Goal: Task Accomplishment & Management: Use online tool/utility

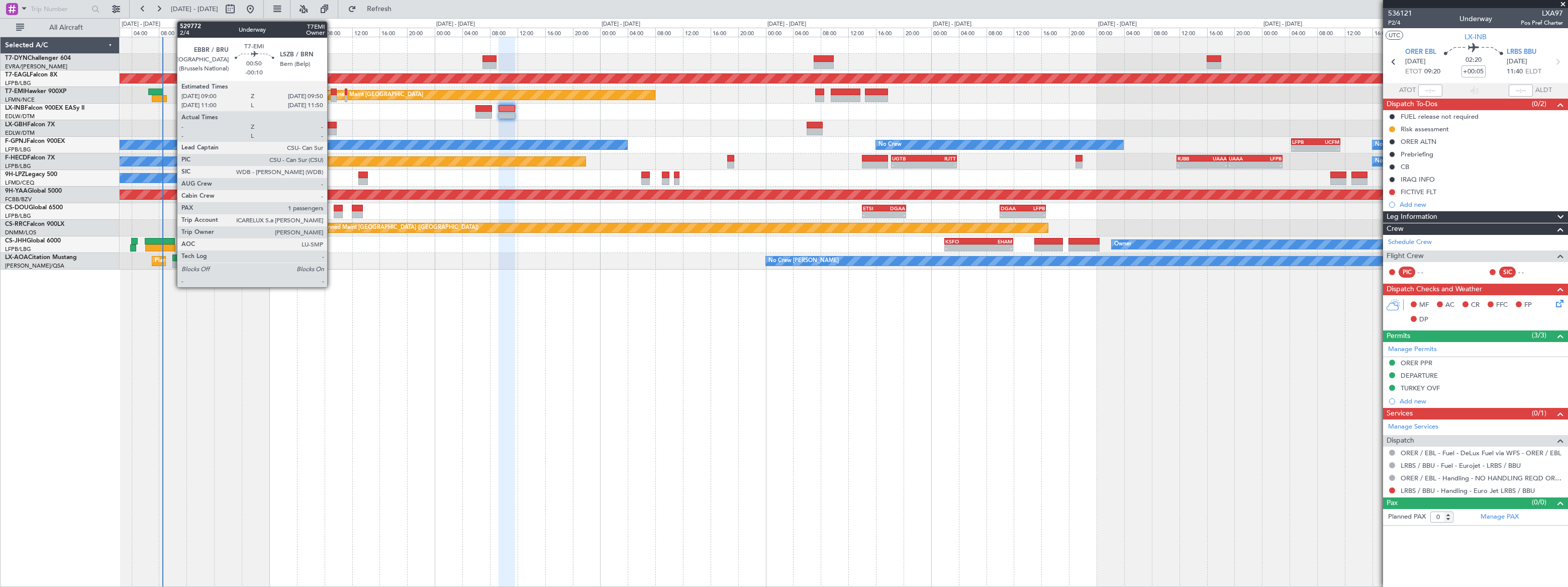
click at [332, 97] on div at bounding box center [334, 99] width 6 height 7
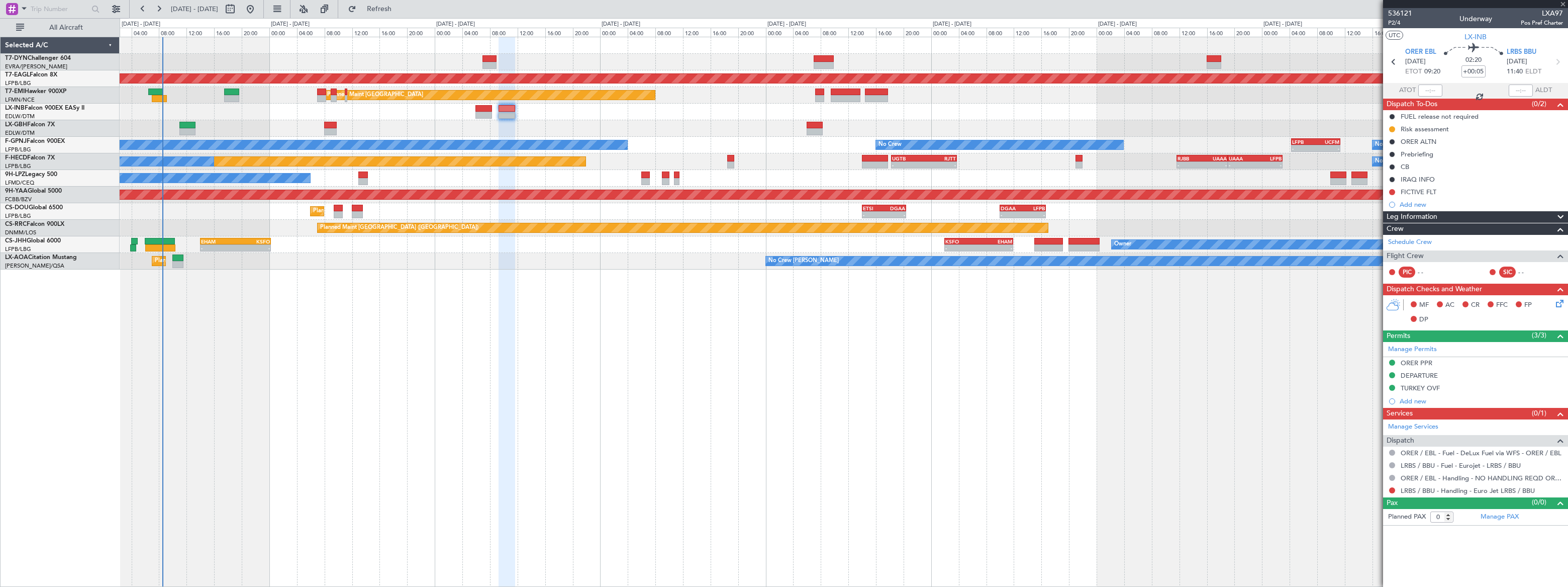
type input "-00:10"
type input "1"
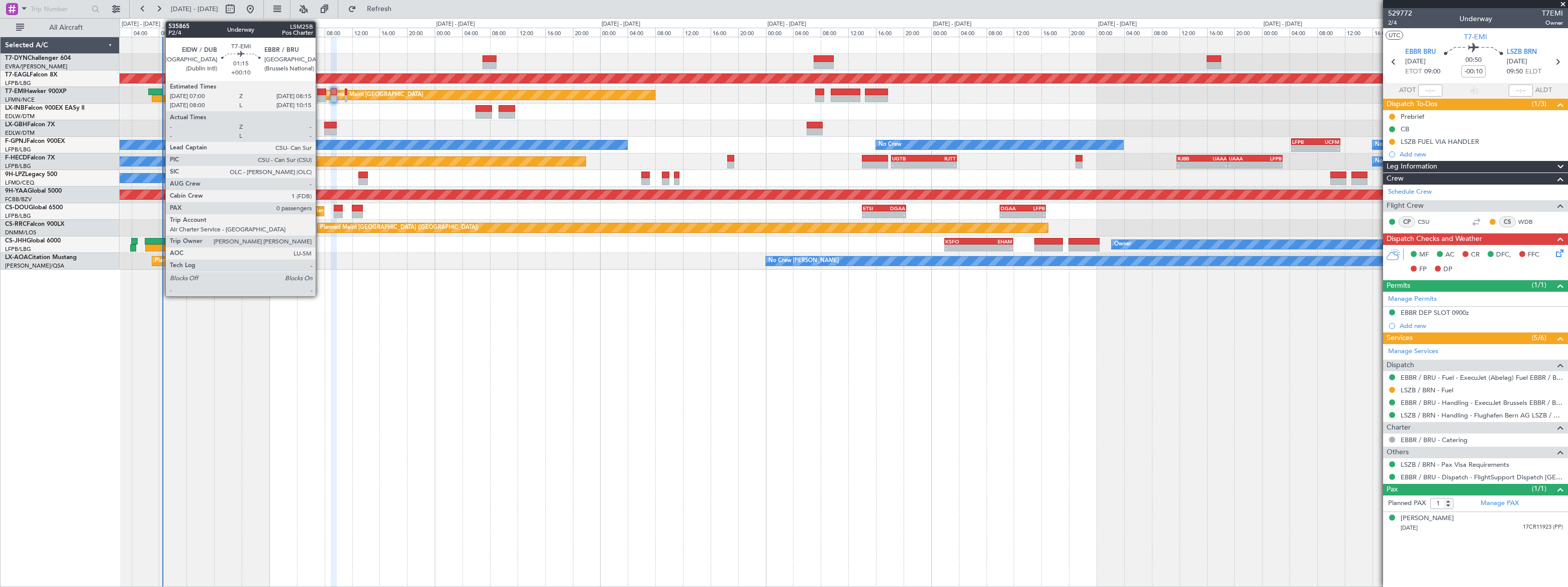
click at [320, 91] on div at bounding box center [321, 92] width 9 height 7
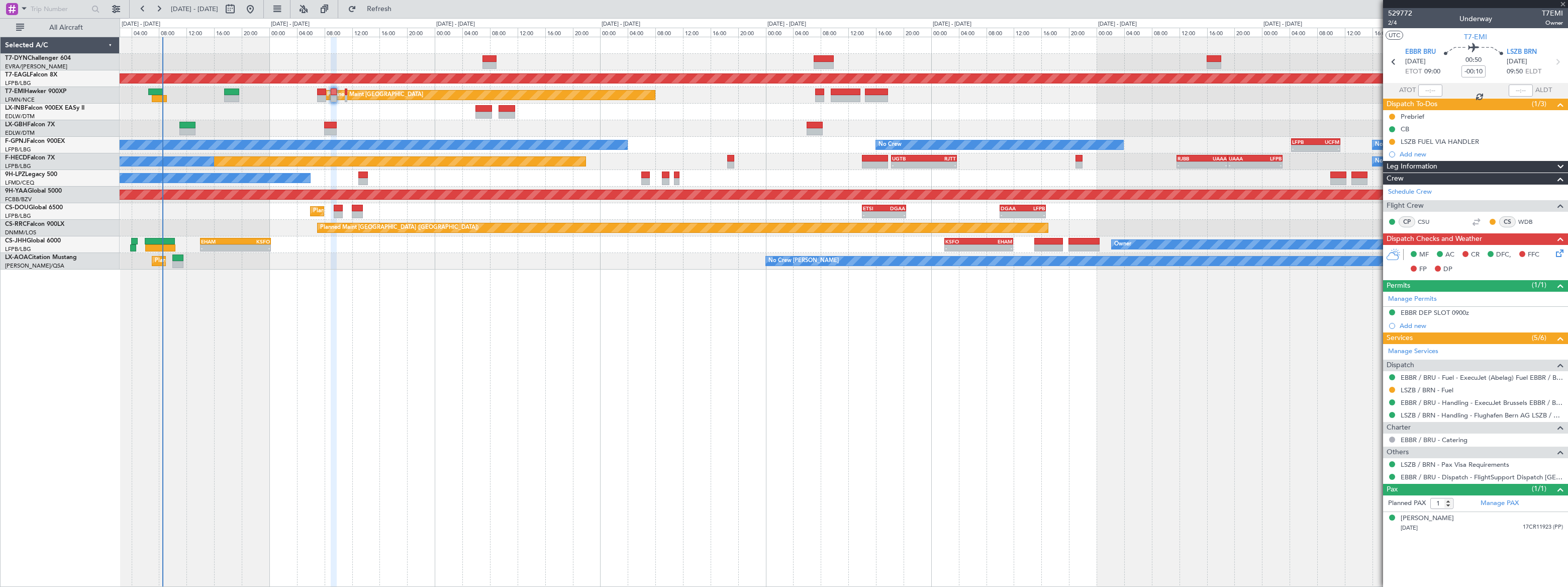
type input "+00:10"
type input "0"
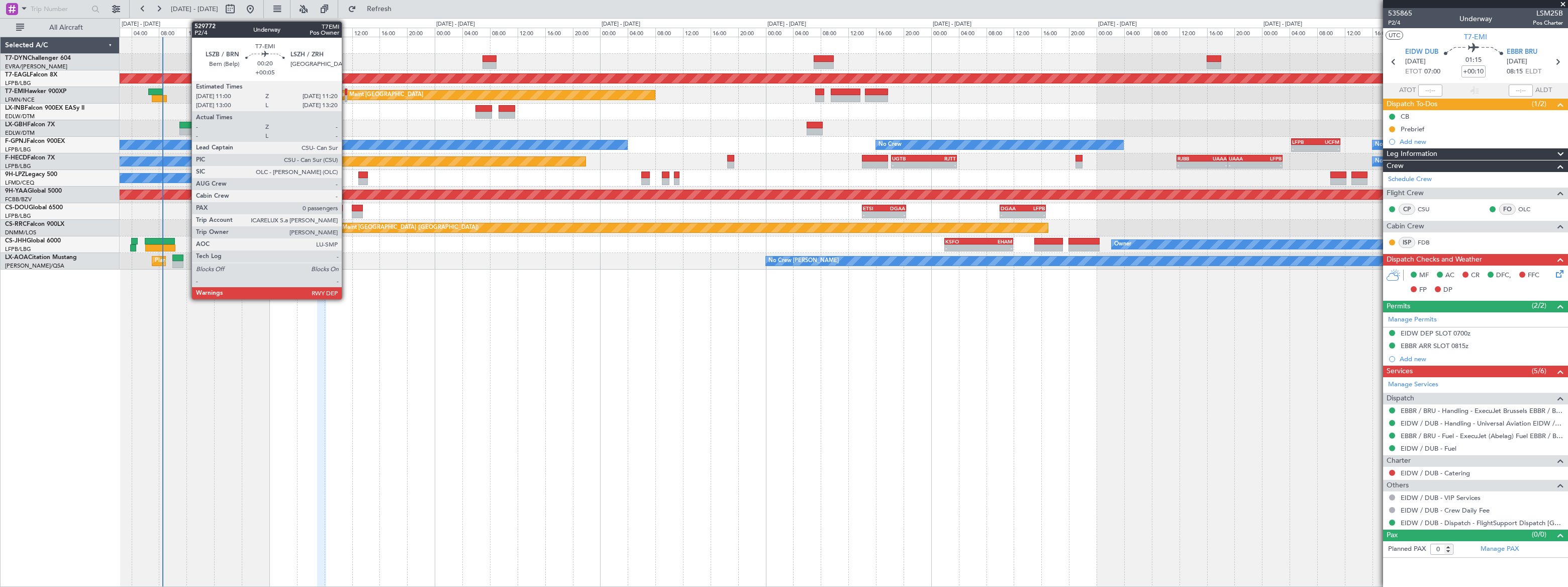
click at [346, 96] on div at bounding box center [346, 99] width 2 height 7
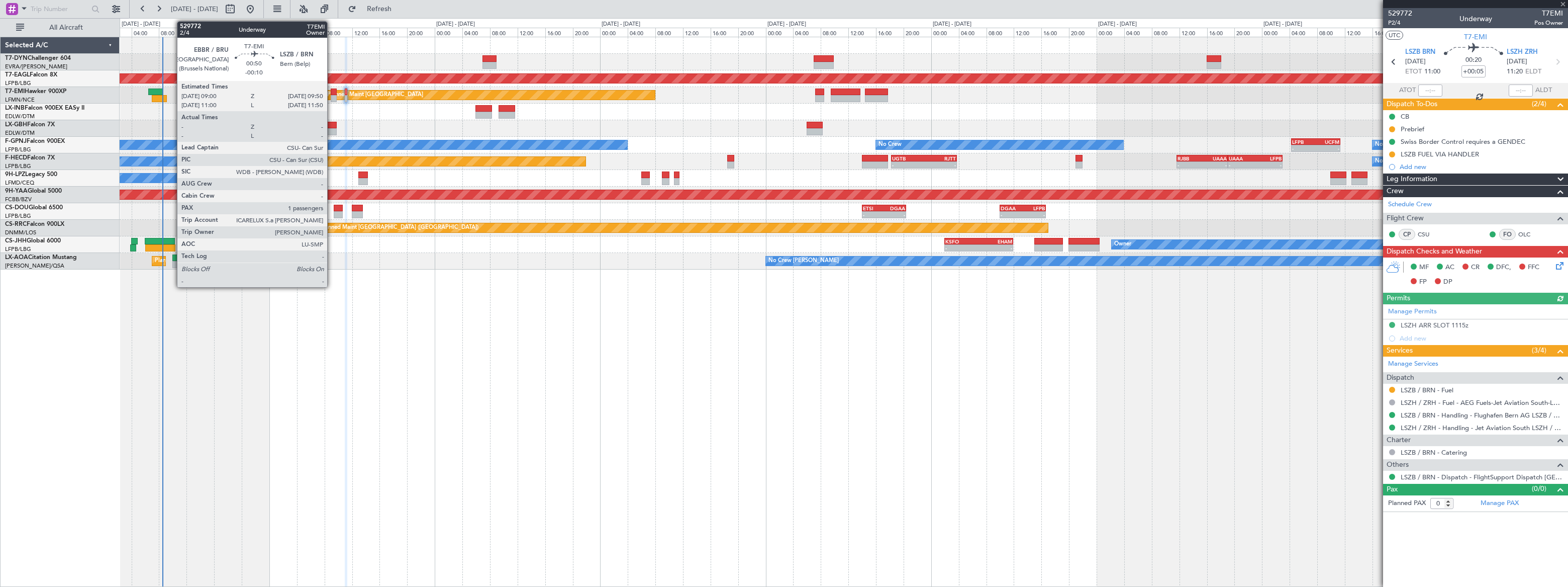
click at [332, 94] on div at bounding box center [334, 92] width 6 height 7
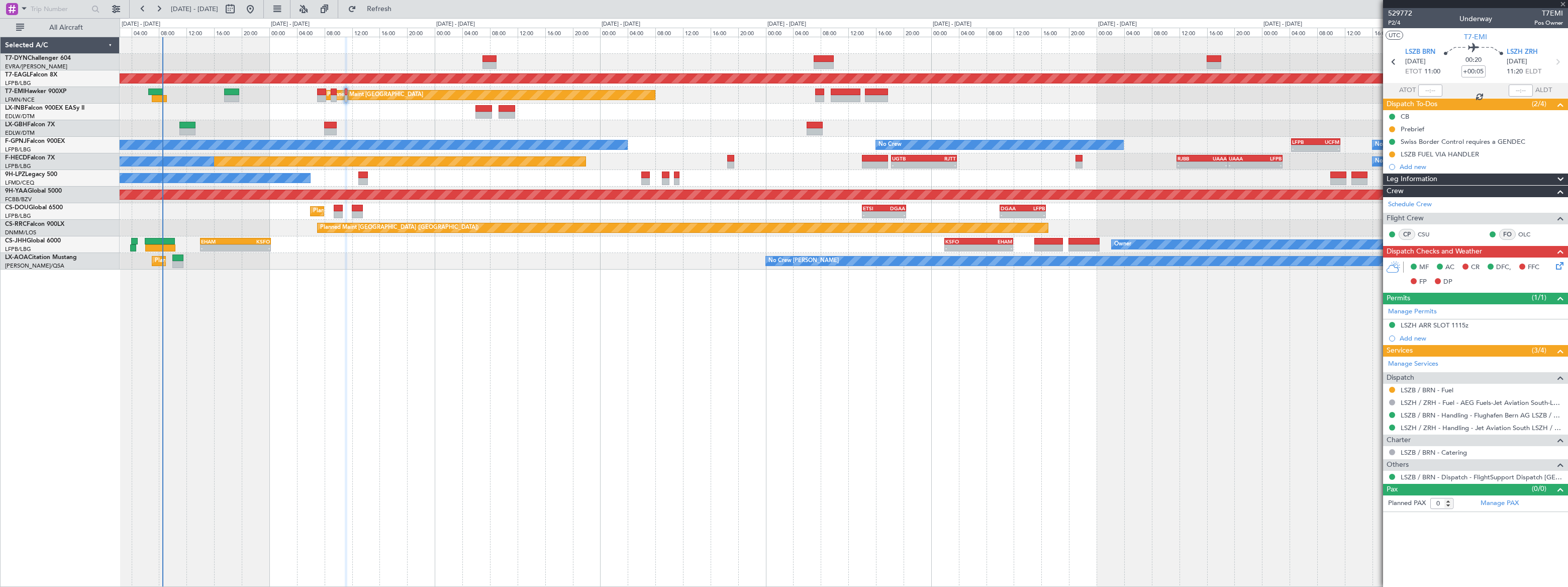
type input "-00:10"
type input "1"
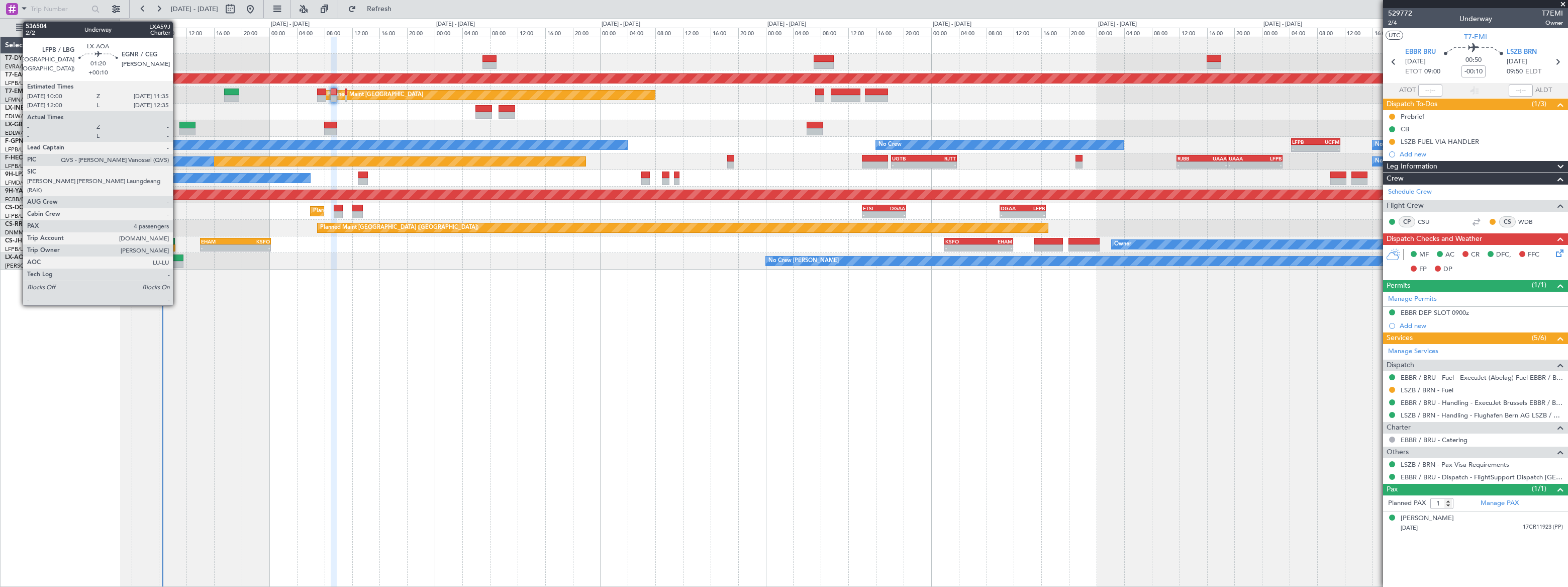
click at [177, 255] on div at bounding box center [178, 258] width 11 height 7
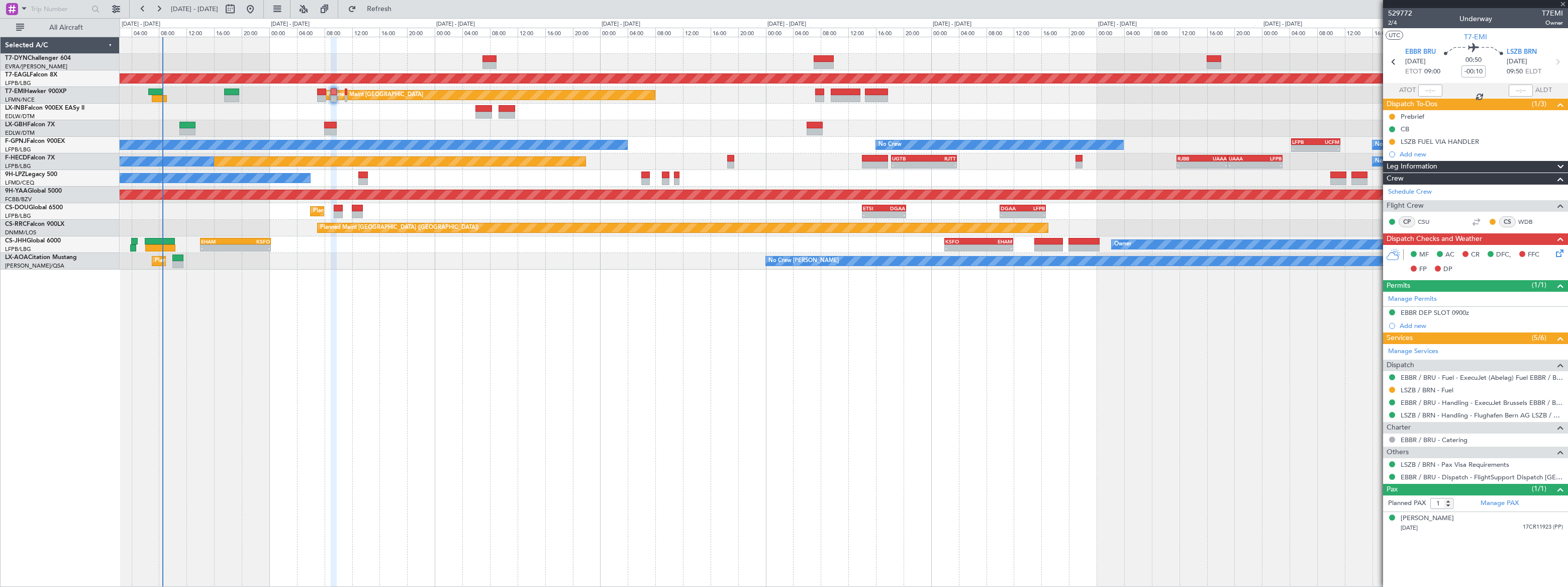
type input "+00:10"
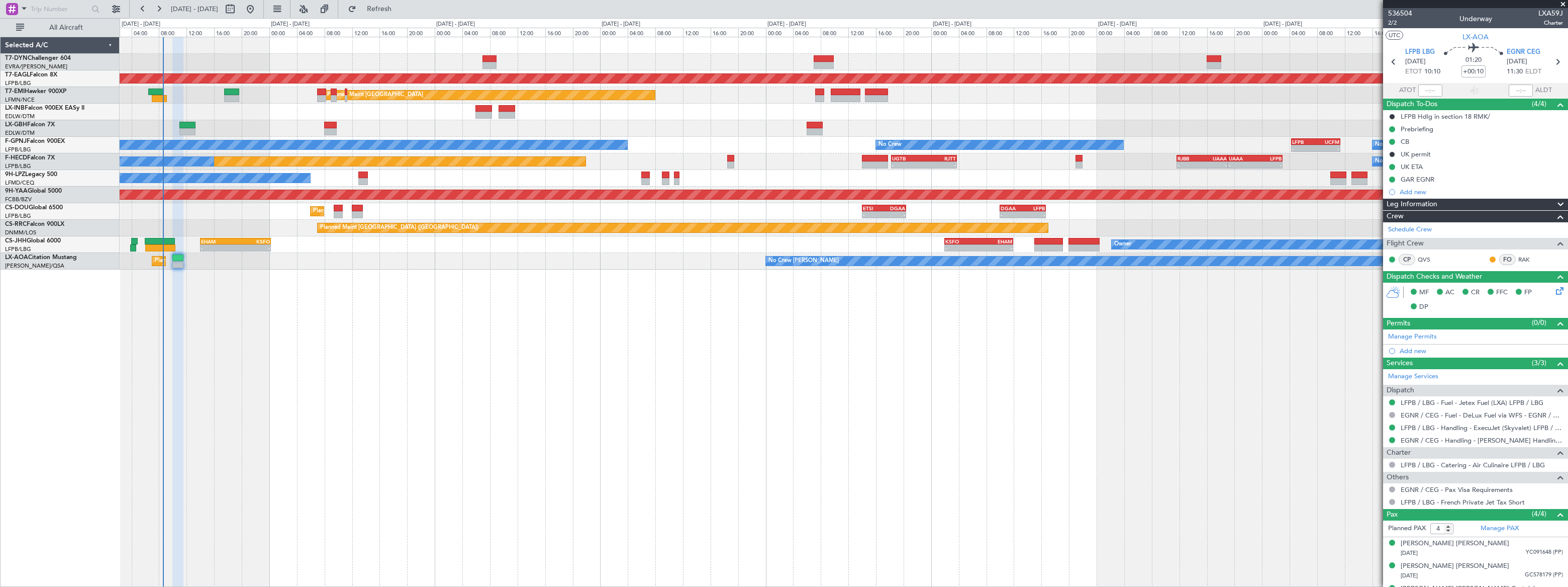
click at [671, 272] on div "Grounded [US_STATE] ([GEOGRAPHIC_DATA]) Planned Maint [GEOGRAPHIC_DATA] Planned…" at bounding box center [844, 311] width 1448 height 550
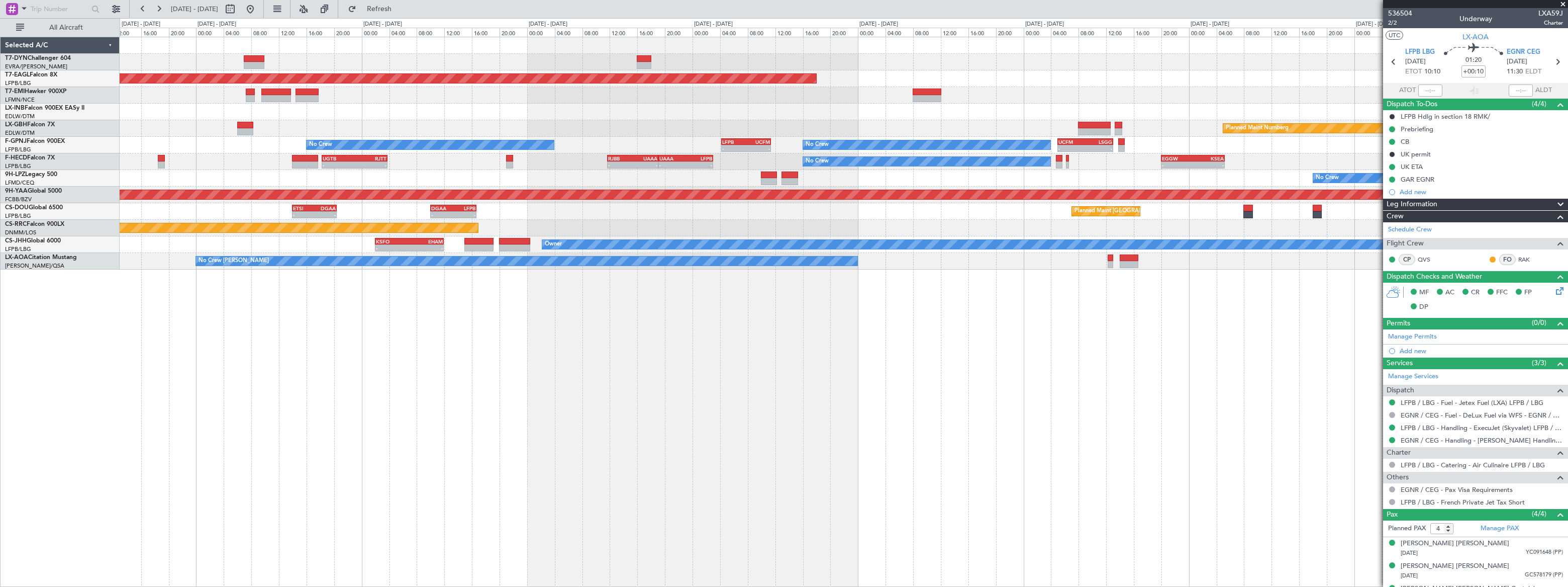
click at [958, 278] on div "Grounded [US_STATE] ([GEOGRAPHIC_DATA]) Planned Maint [GEOGRAPHIC_DATA] Planned…" at bounding box center [844, 311] width 1448 height 550
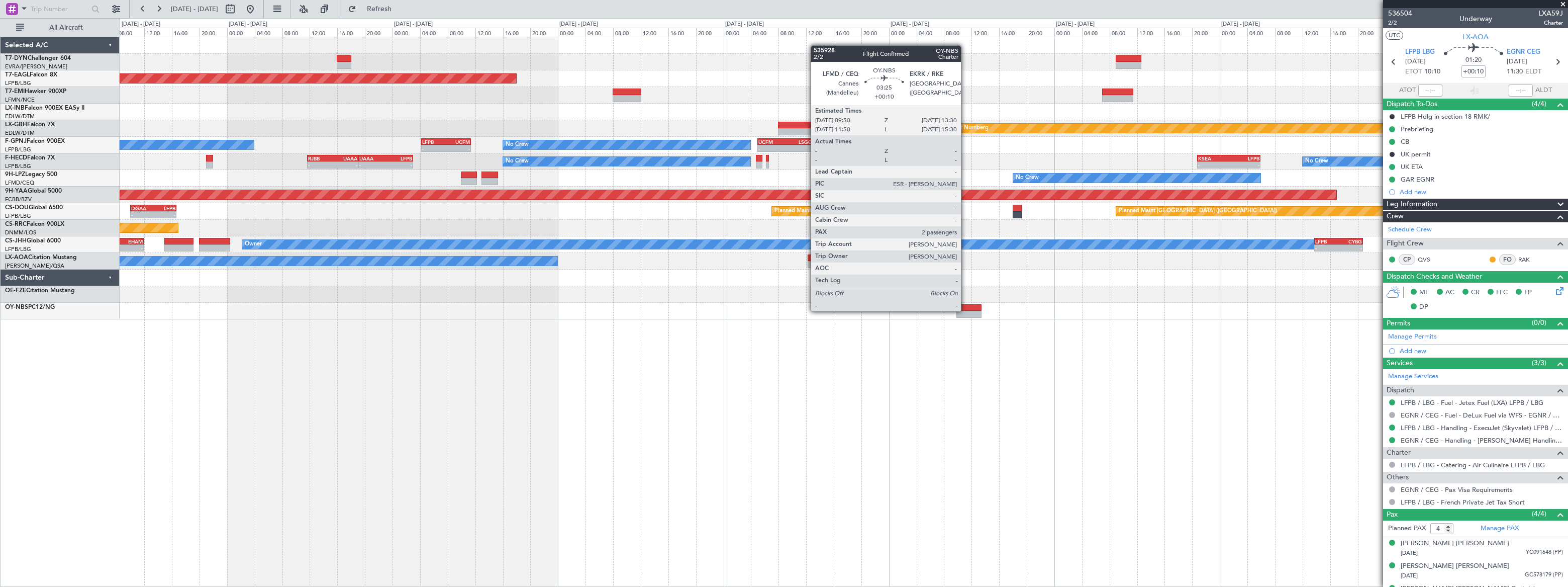
click at [965, 311] on div at bounding box center [969, 314] width 26 height 7
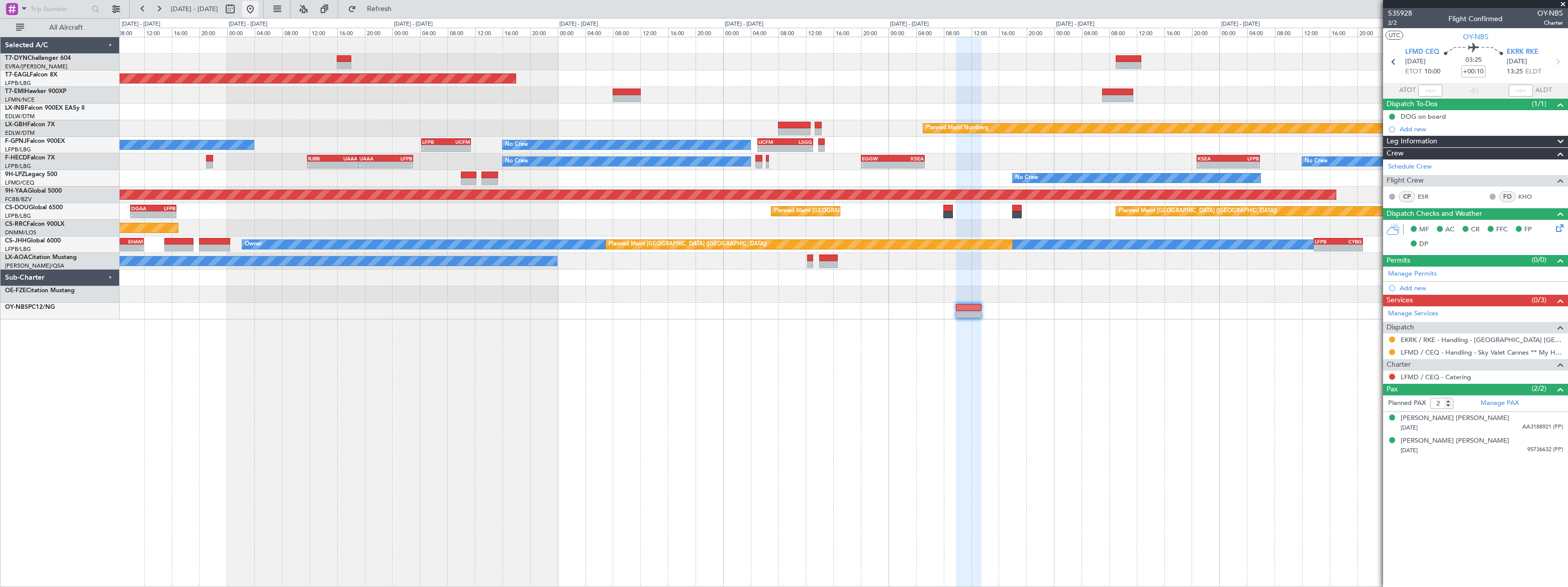
click at [258, 7] on button at bounding box center [250, 9] width 16 height 16
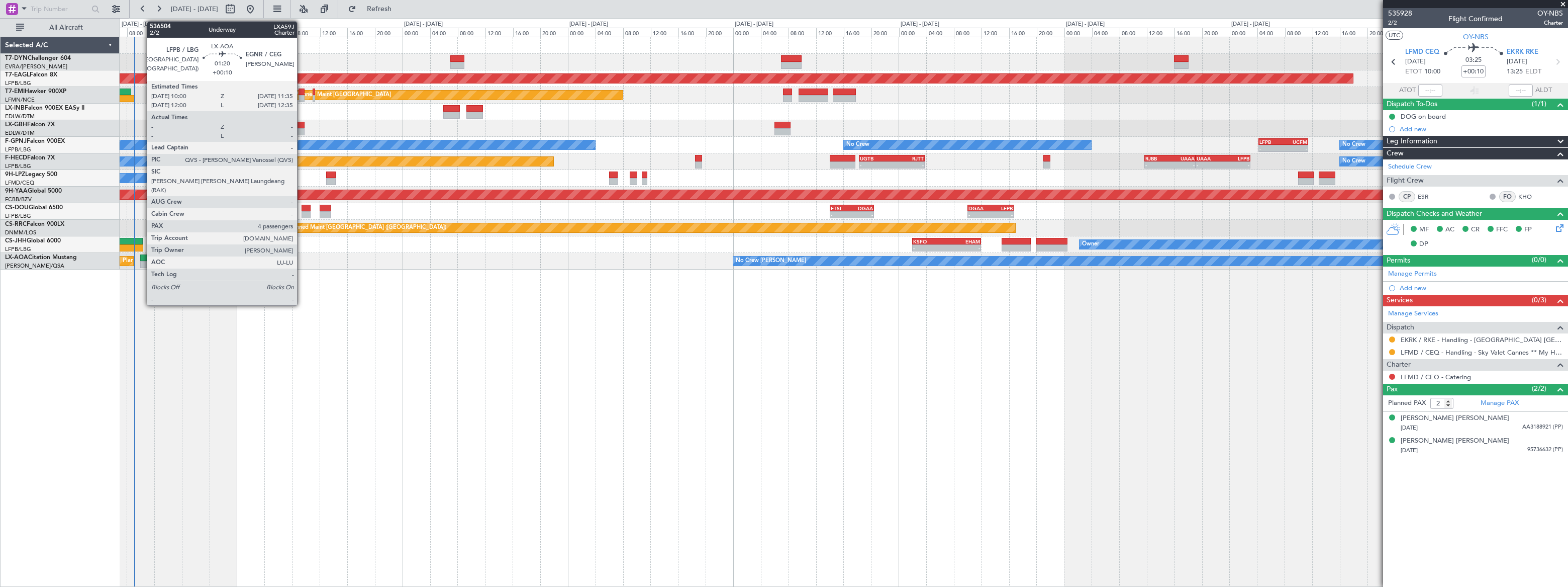
click at [142, 259] on div at bounding box center [145, 258] width 11 height 7
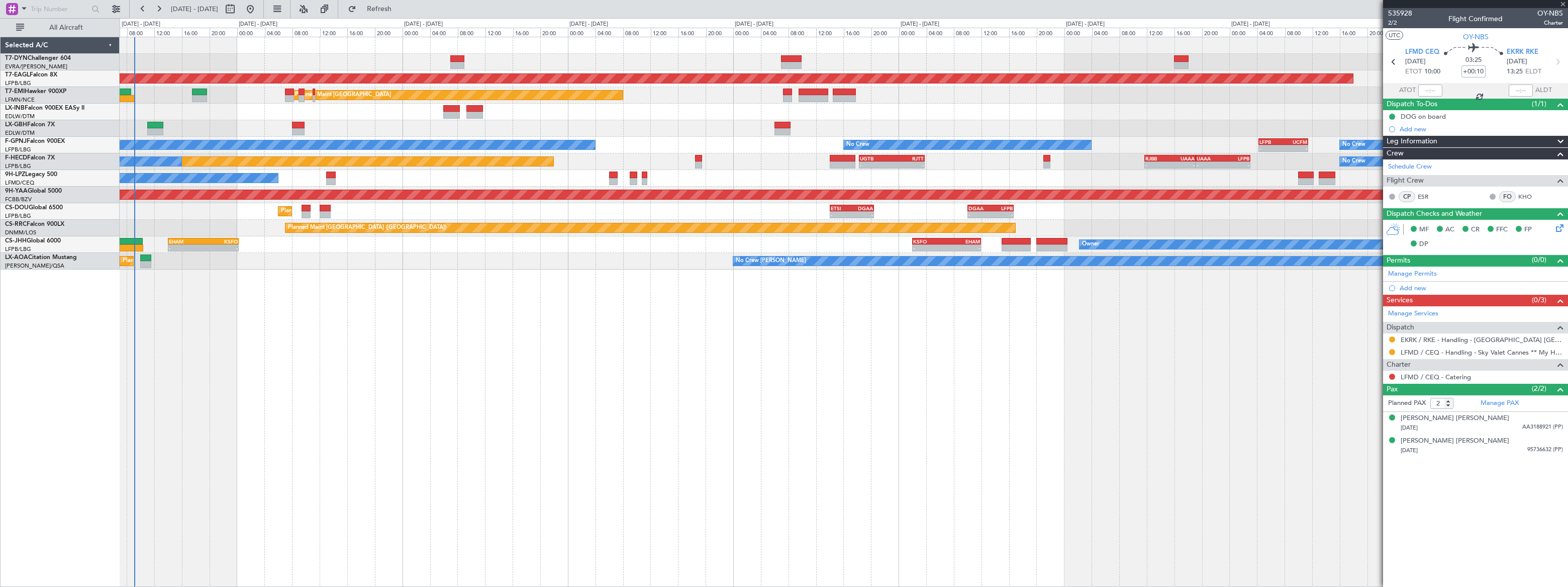
type input "4"
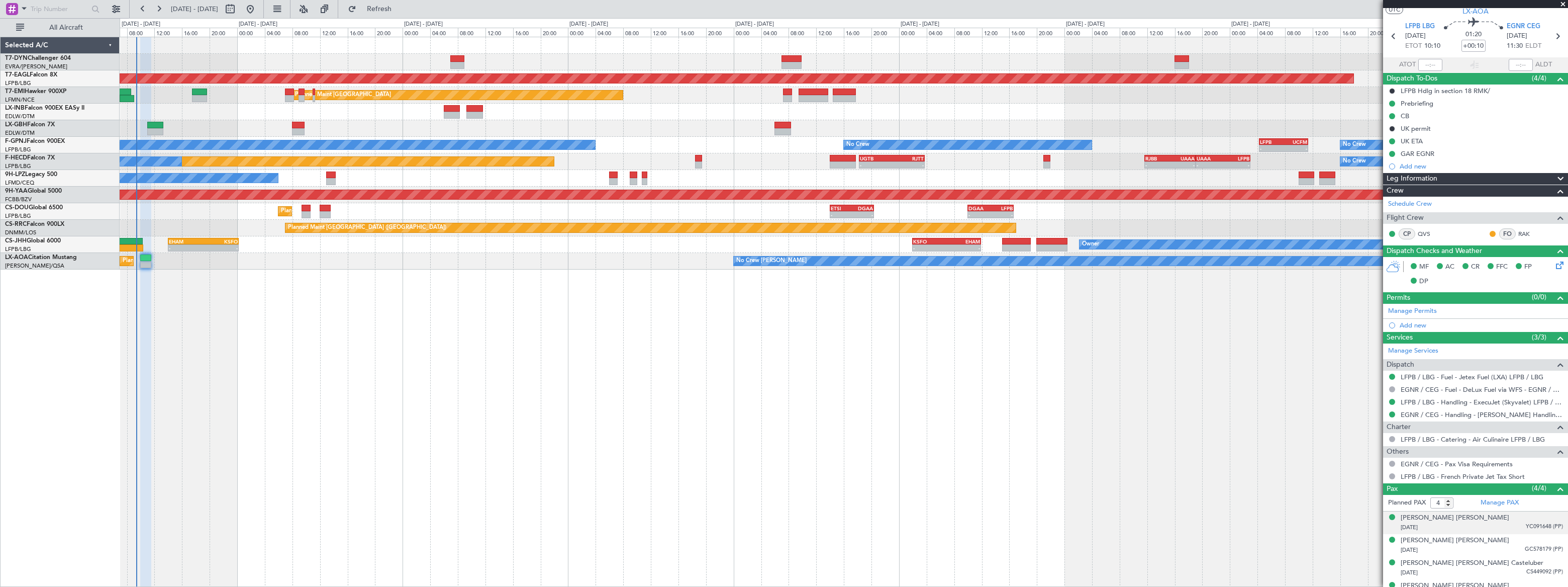
scroll to position [39, 0]
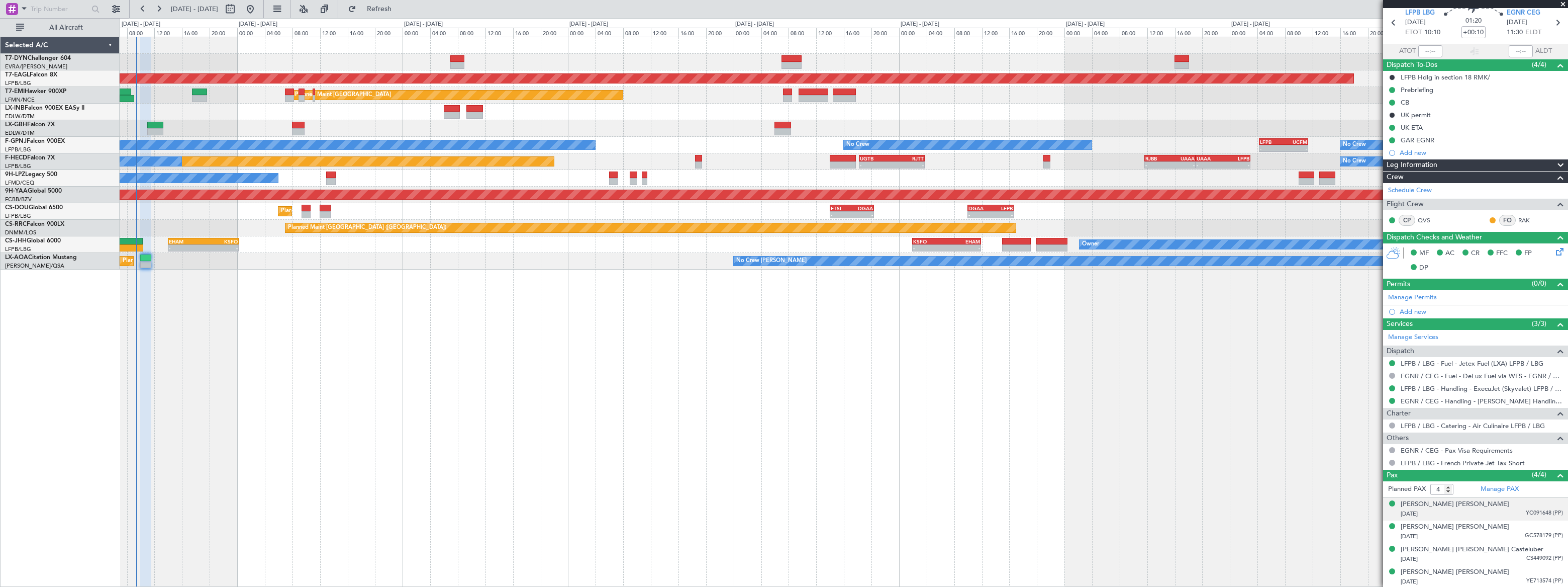
click at [1488, 507] on div "[PERSON_NAME] [PERSON_NAME] [DATE] YC091648 (PP)" at bounding box center [1482, 509] width 163 height 19
click at [1449, 501] on div "[PERSON_NAME] [PERSON_NAME]" at bounding box center [1455, 504] width 108 height 10
click at [1478, 557] on div "[DATE] GC578179 (PP)" at bounding box center [1482, 561] width 163 height 10
click at [1471, 528] on div "[PERSON_NAME] [PERSON_NAME]" at bounding box center [1455, 527] width 108 height 10
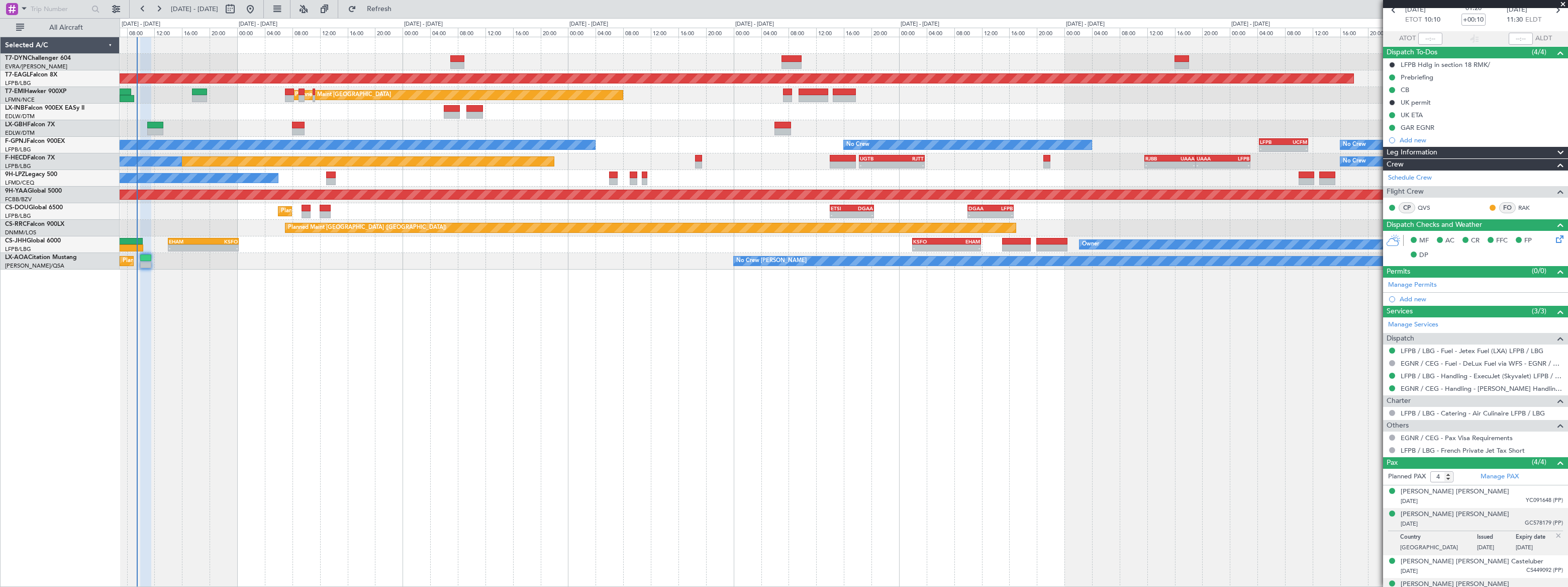
scroll to position [64, 0]
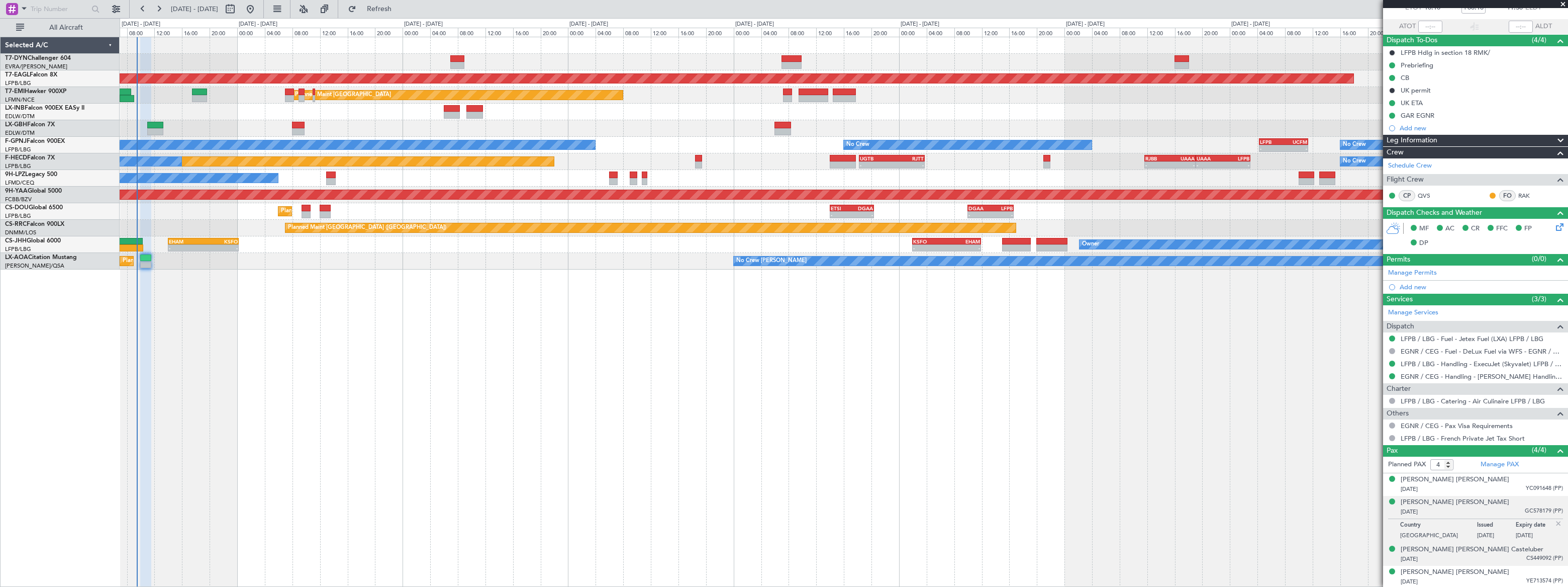
click at [1480, 557] on div "[DATE] CS449092 (PP)" at bounding box center [1482, 559] width 163 height 10
click at [1479, 521] on div "[PERSON_NAME] [PERSON_NAME] Casteluber" at bounding box center [1472, 525] width 142 height 10
click at [1486, 575] on div "[PERSON_NAME] [PERSON_NAME]" at bounding box center [1455, 572] width 108 height 10
click at [401, 5] on span "Refresh" at bounding box center [379, 9] width 42 height 7
click at [1492, 480] on div "[PERSON_NAME] [PERSON_NAME] [DATE] YC091648 (PP)" at bounding box center [1482, 484] width 163 height 19
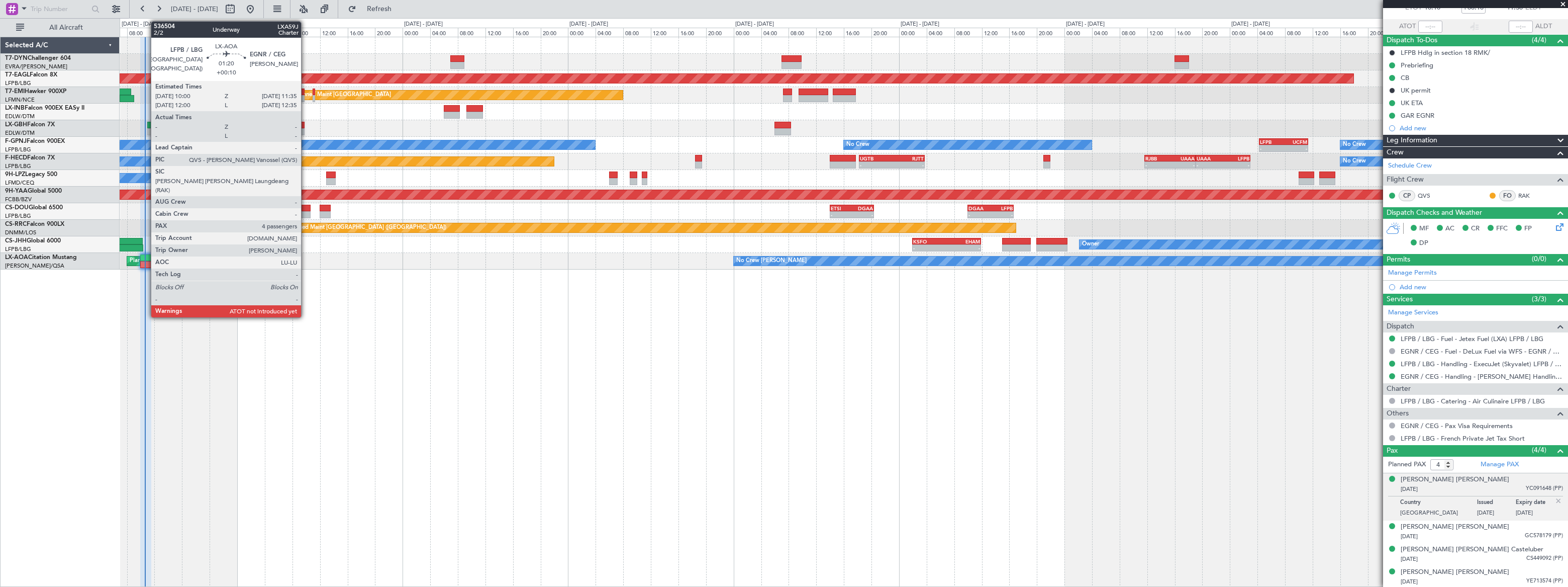
click at [145, 260] on div at bounding box center [145, 258] width 11 height 7
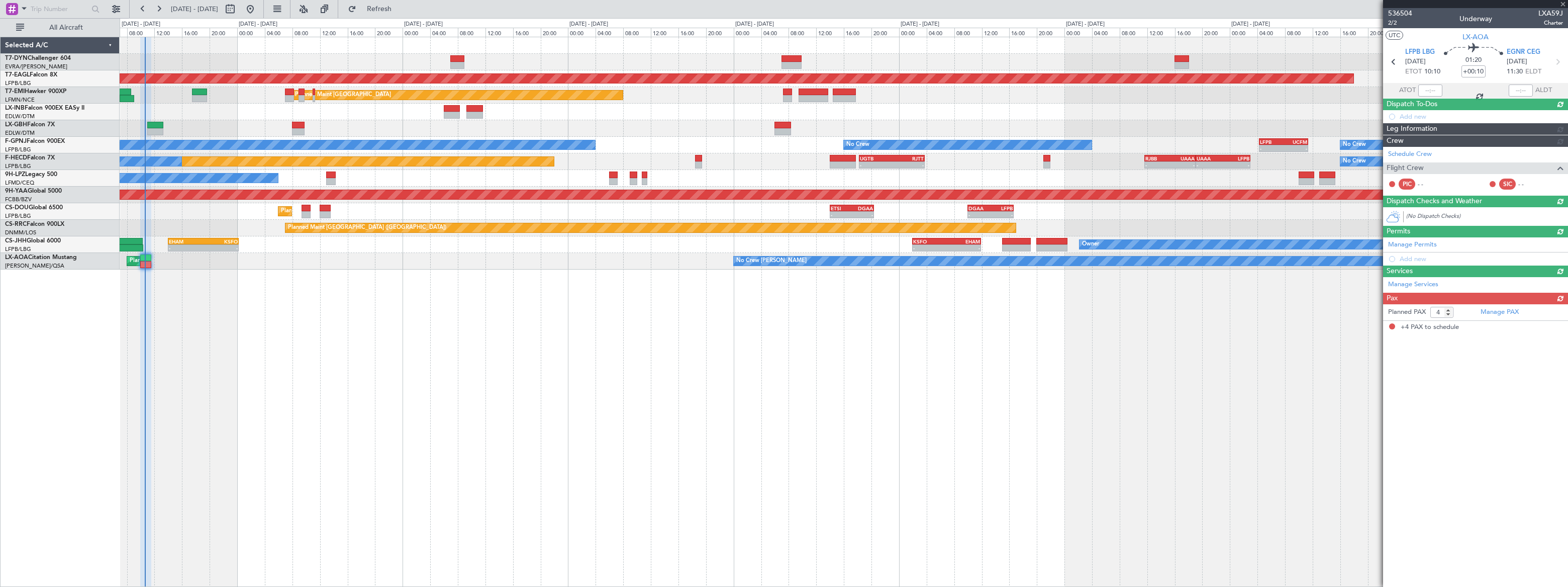
scroll to position [0, 0]
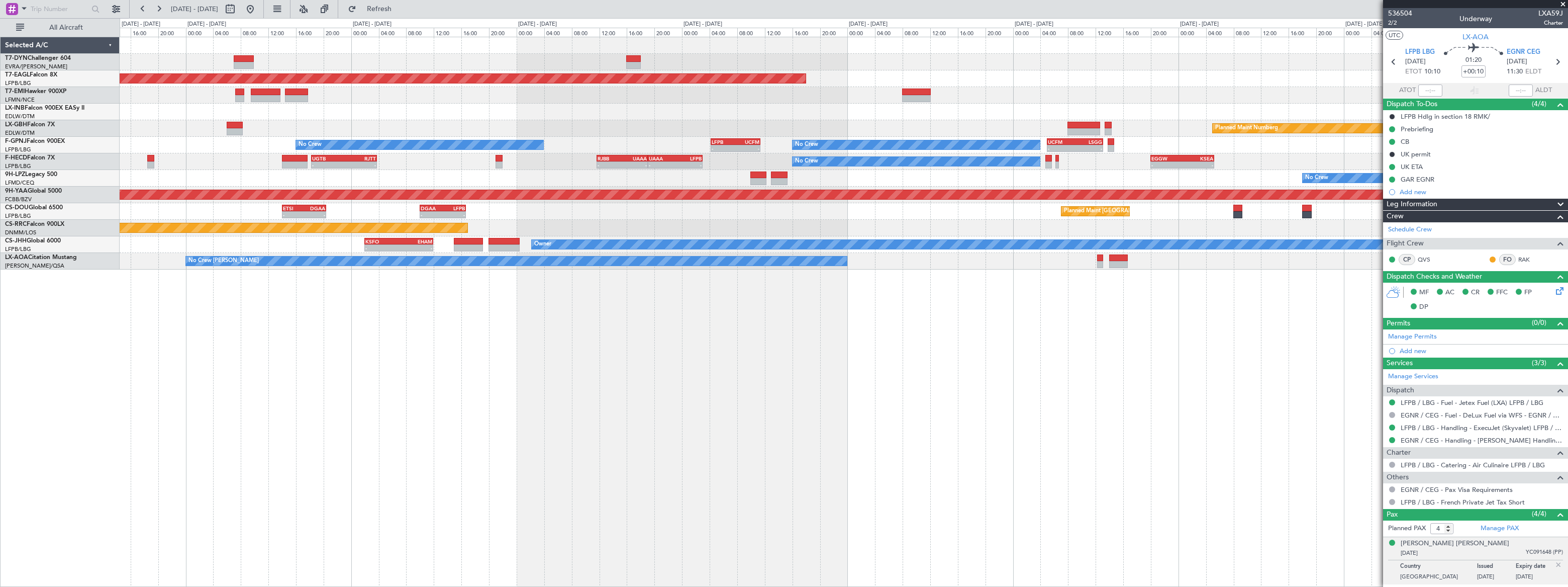
click at [726, 307] on div "Grounded [US_STATE] ([GEOGRAPHIC_DATA]) Planned Maint [GEOGRAPHIC_DATA] Planned…" at bounding box center [844, 311] width 1448 height 550
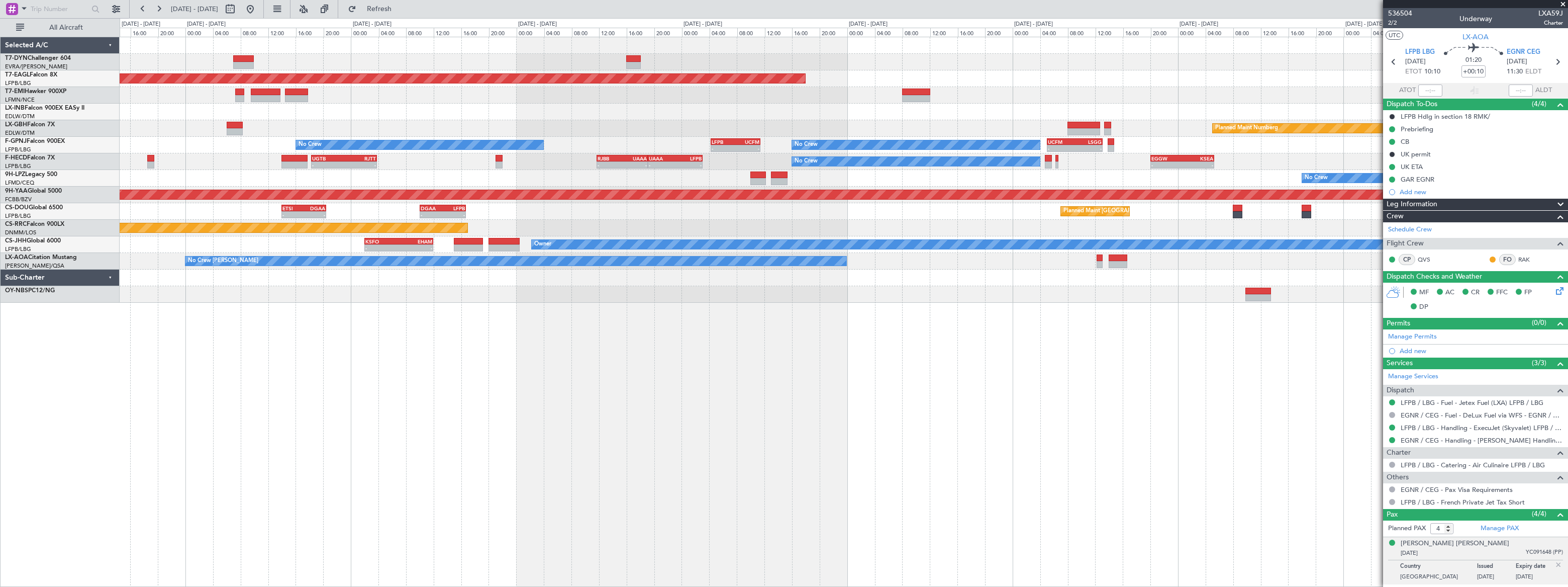
click at [1005, 312] on div "Grounded [US_STATE] ([GEOGRAPHIC_DATA]) Planned Maint [GEOGRAPHIC_DATA] Planned…" at bounding box center [844, 311] width 1448 height 550
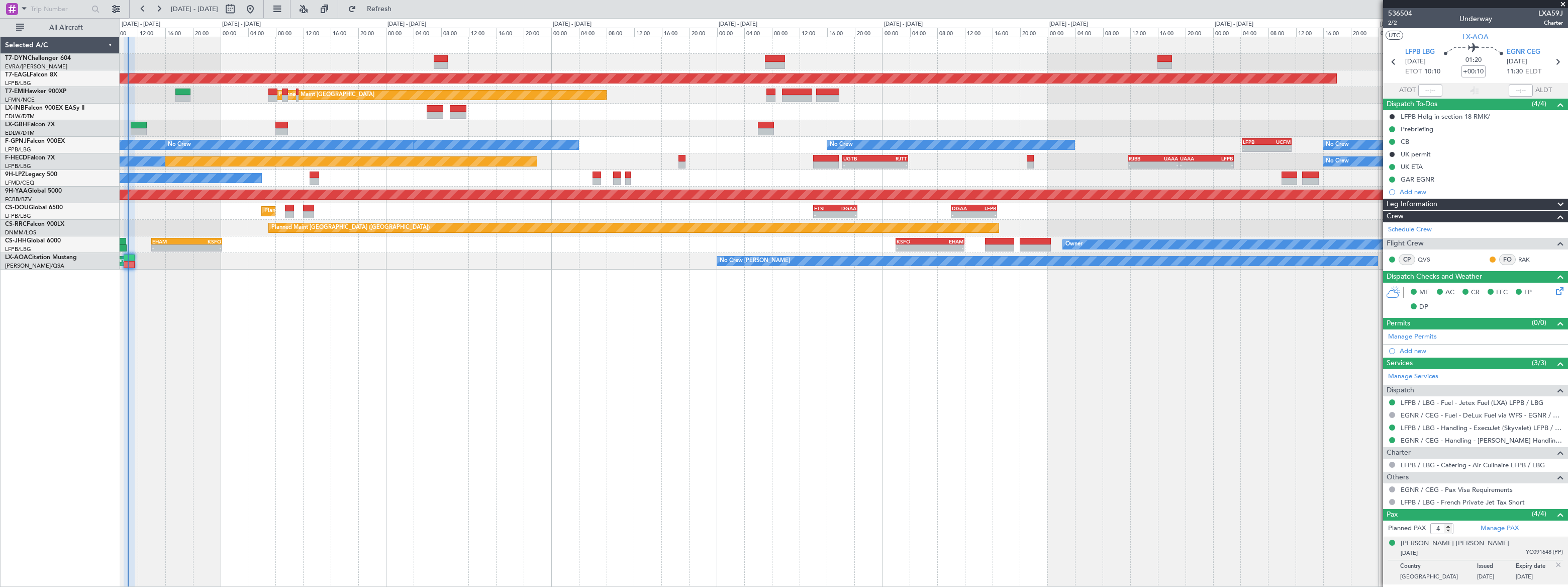
click at [278, 336] on div "Grounded [US_STATE] ([GEOGRAPHIC_DATA]) Planned Maint [GEOGRAPHIC_DATA] Planned…" at bounding box center [844, 311] width 1448 height 550
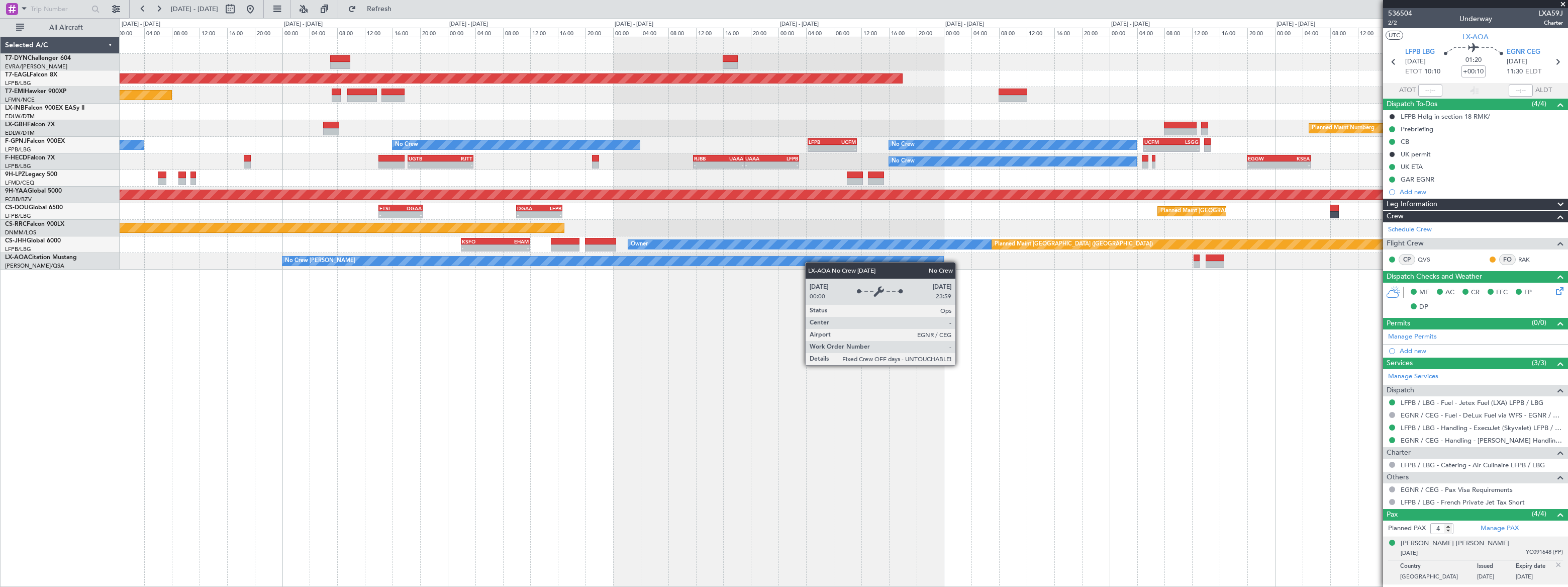
click at [716, 261] on div "Grounded New York (Teterboro) Planned Maint Zurich Planned Maint Nurnberg No Cr…" at bounding box center [844, 311] width 1448 height 550
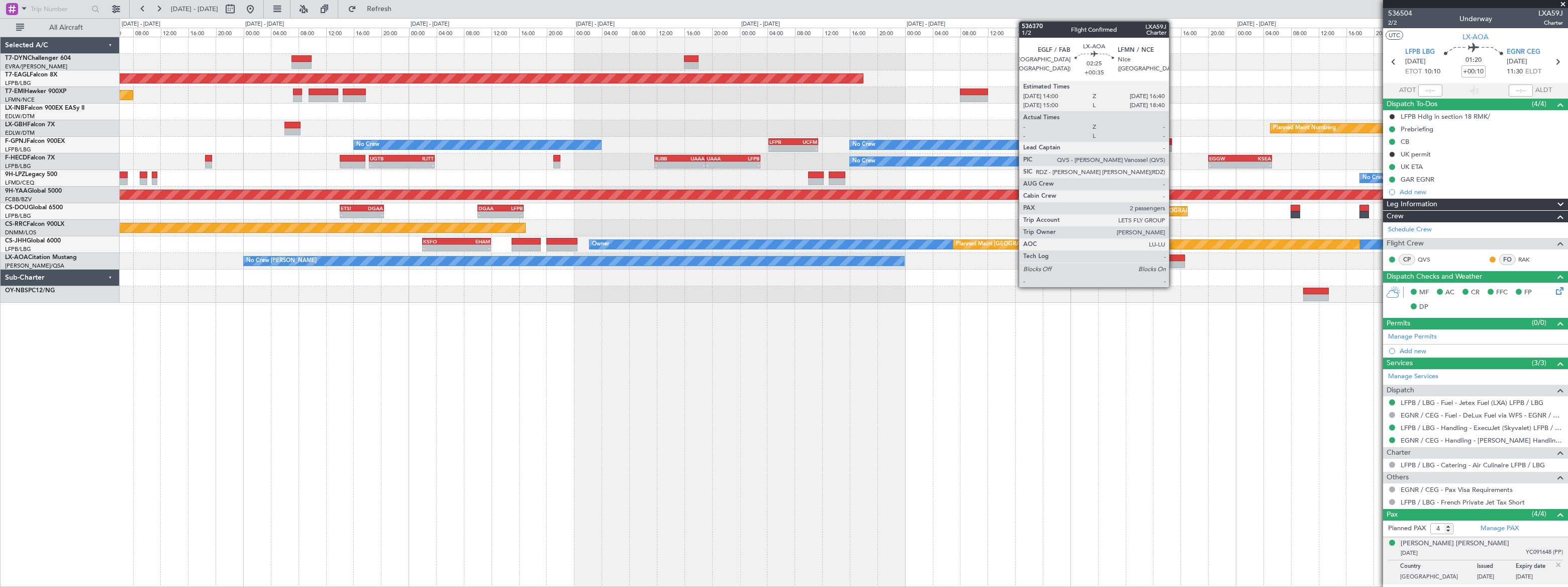
click at [1174, 262] on div at bounding box center [1175, 265] width 19 height 7
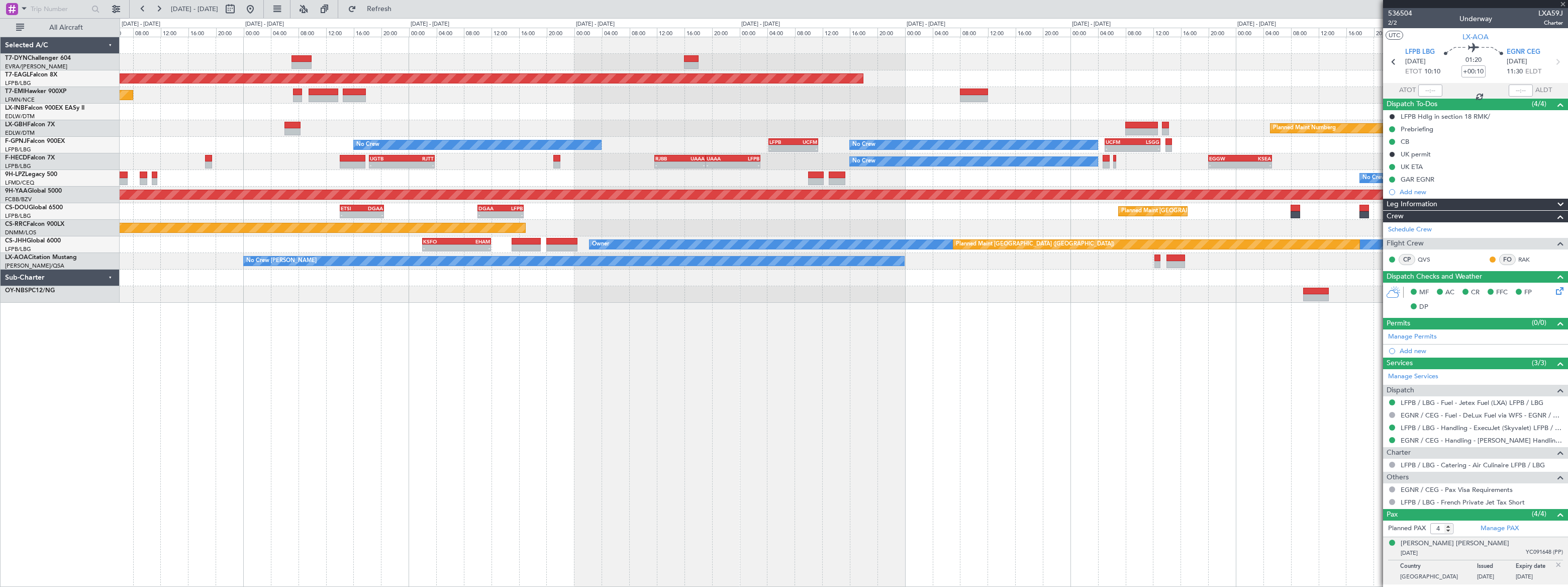
click at [1174, 262] on div at bounding box center [1175, 265] width 19 height 7
type input "+00:35"
type input "2"
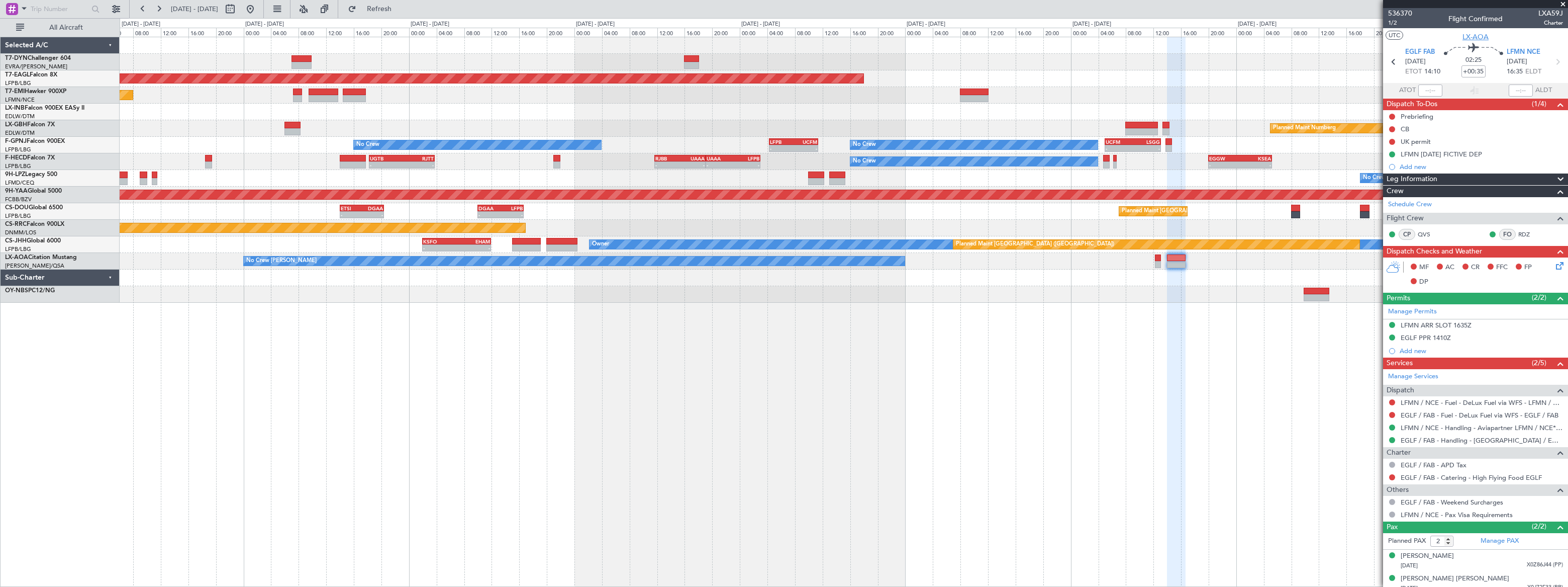
click at [1466, 37] on span "LX-AOA" at bounding box center [1475, 37] width 26 height 10
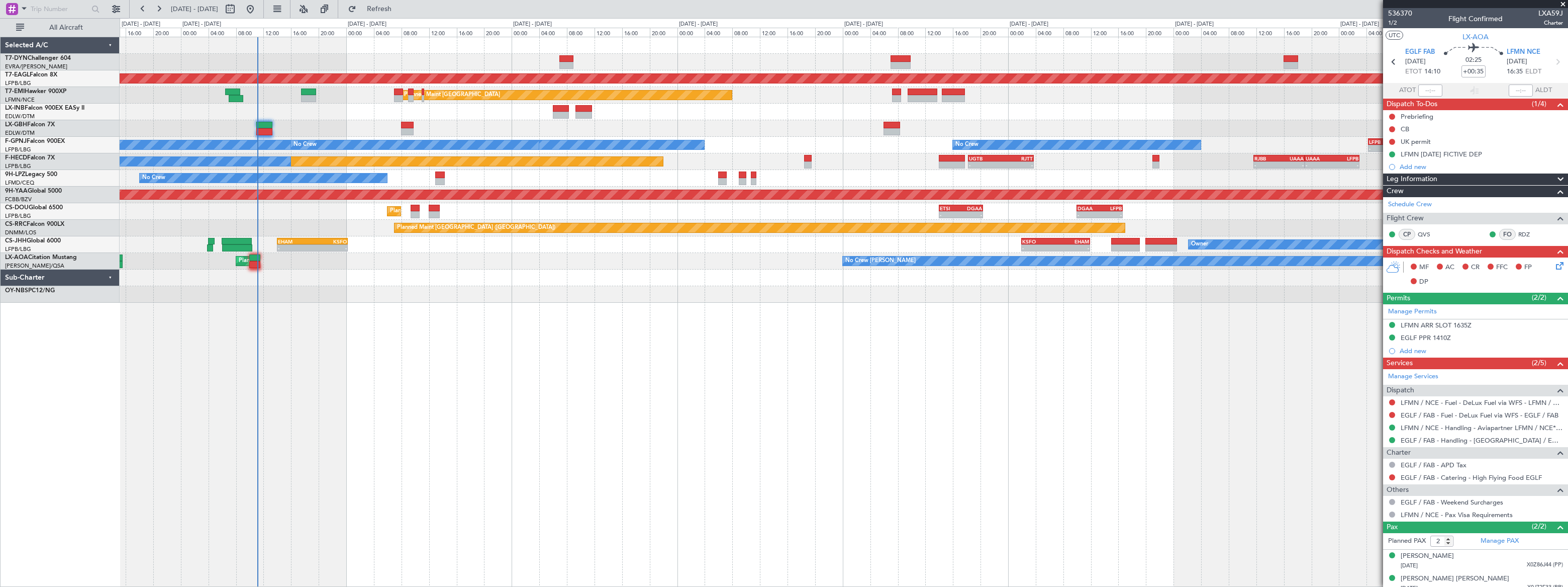
click at [1059, 172] on div "Grounded New York (Teterboro) Planned Maint Zurich Planned Maint Zurich Planned…" at bounding box center [844, 170] width 1448 height 265
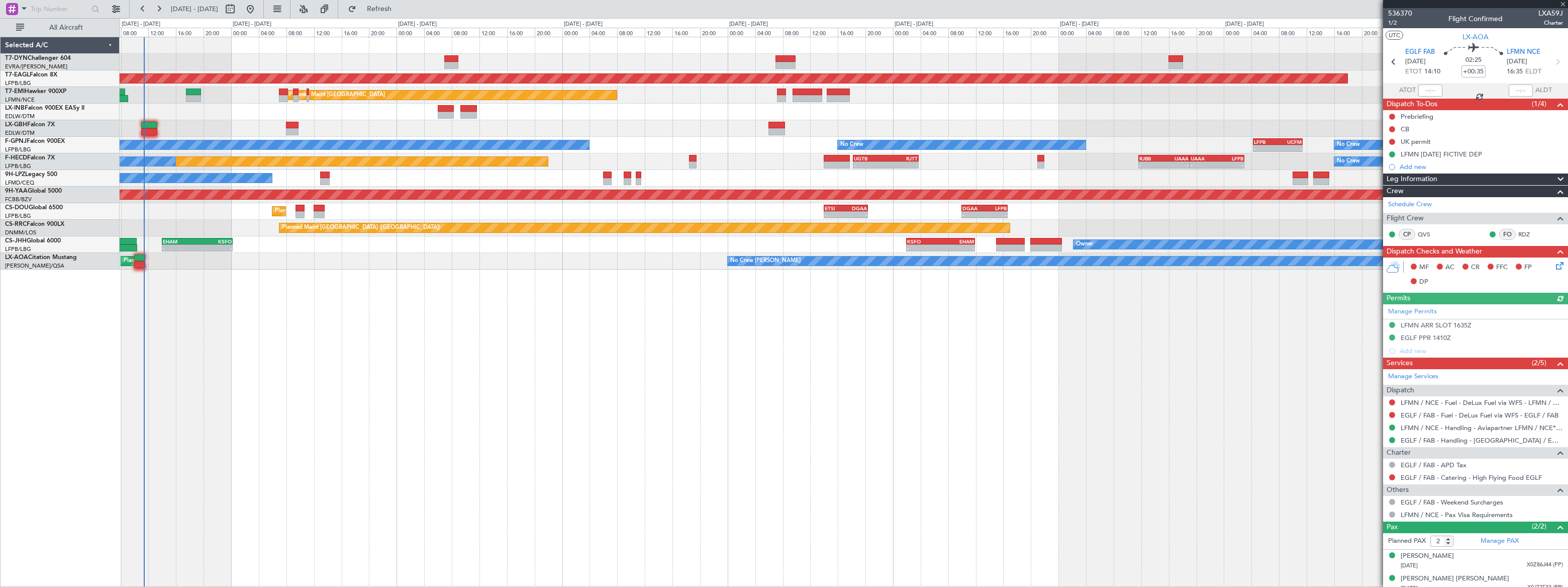
click at [251, 307] on div "Grounded [US_STATE] ([GEOGRAPHIC_DATA]) Planned Maint [GEOGRAPHIC_DATA] Planned…" at bounding box center [844, 311] width 1448 height 550
click at [151, 119] on div at bounding box center [844, 111] width 1448 height 16
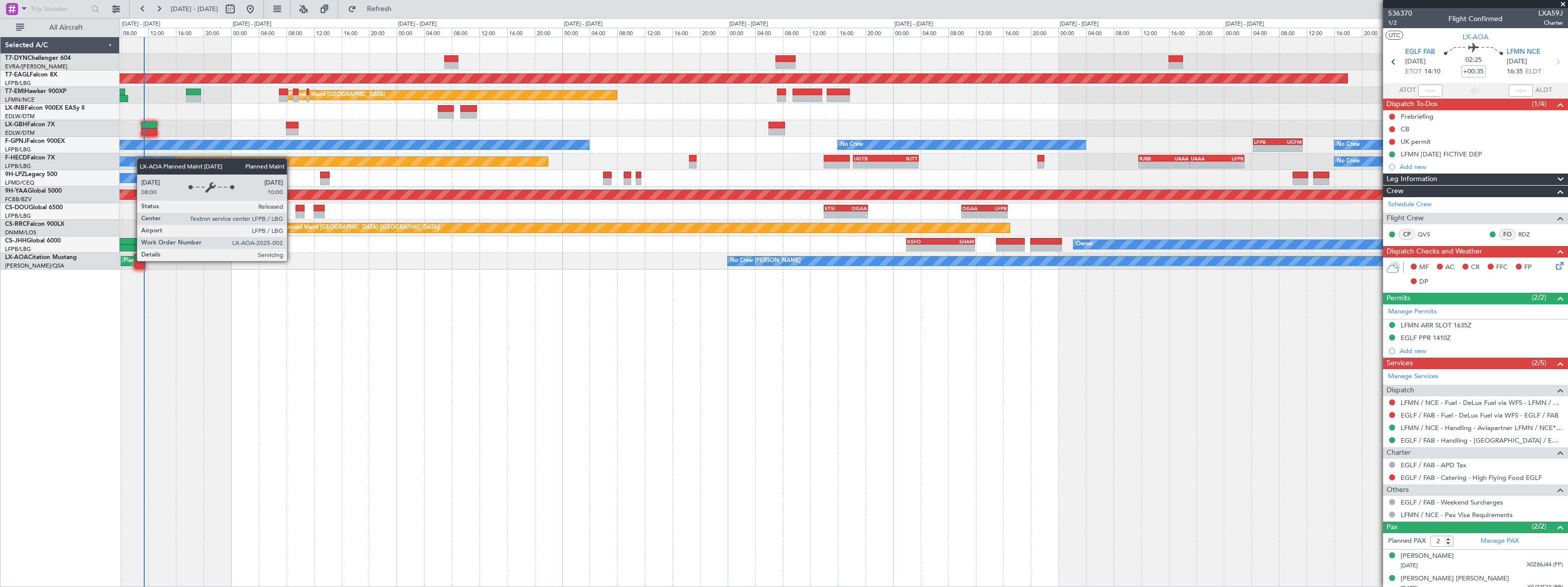
click at [132, 261] on div "Planned Maint [GEOGRAPHIC_DATA] ([GEOGRAPHIC_DATA])" at bounding box center [203, 261] width 158 height 15
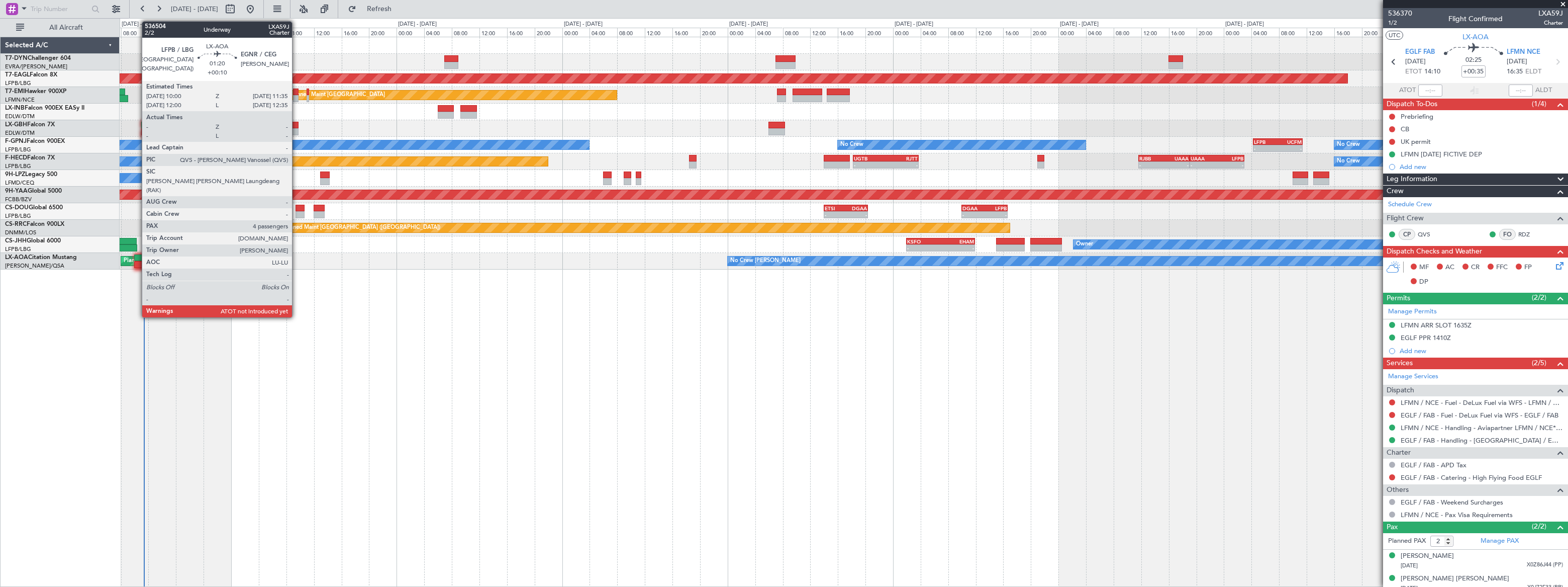
click at [137, 258] on div at bounding box center [139, 258] width 11 height 7
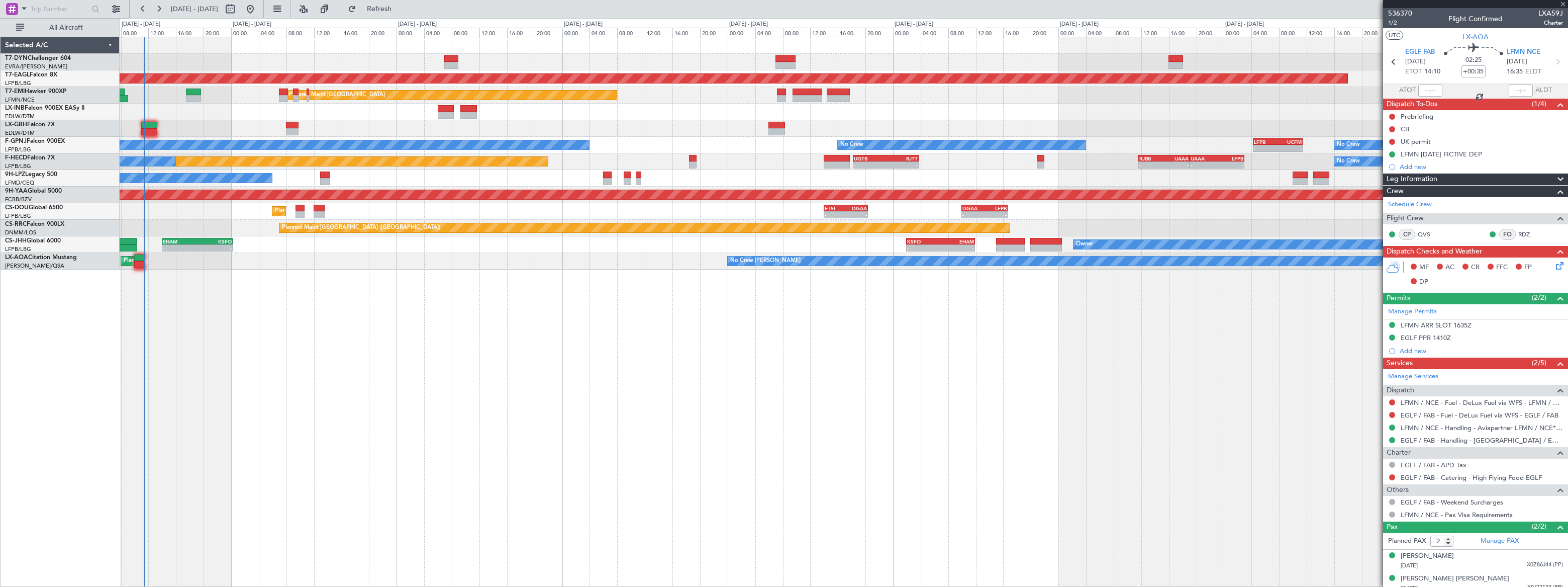
click at [137, 258] on div at bounding box center [139, 258] width 11 height 7
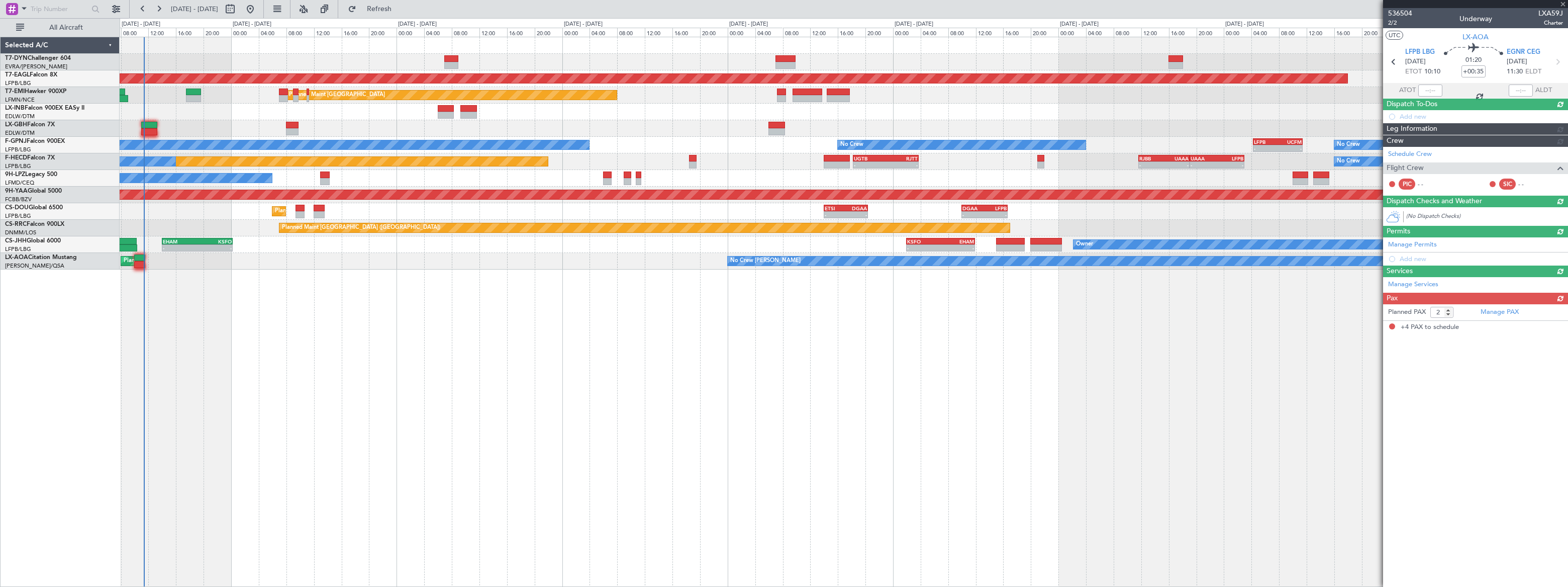
type input "+00:10"
type input "4"
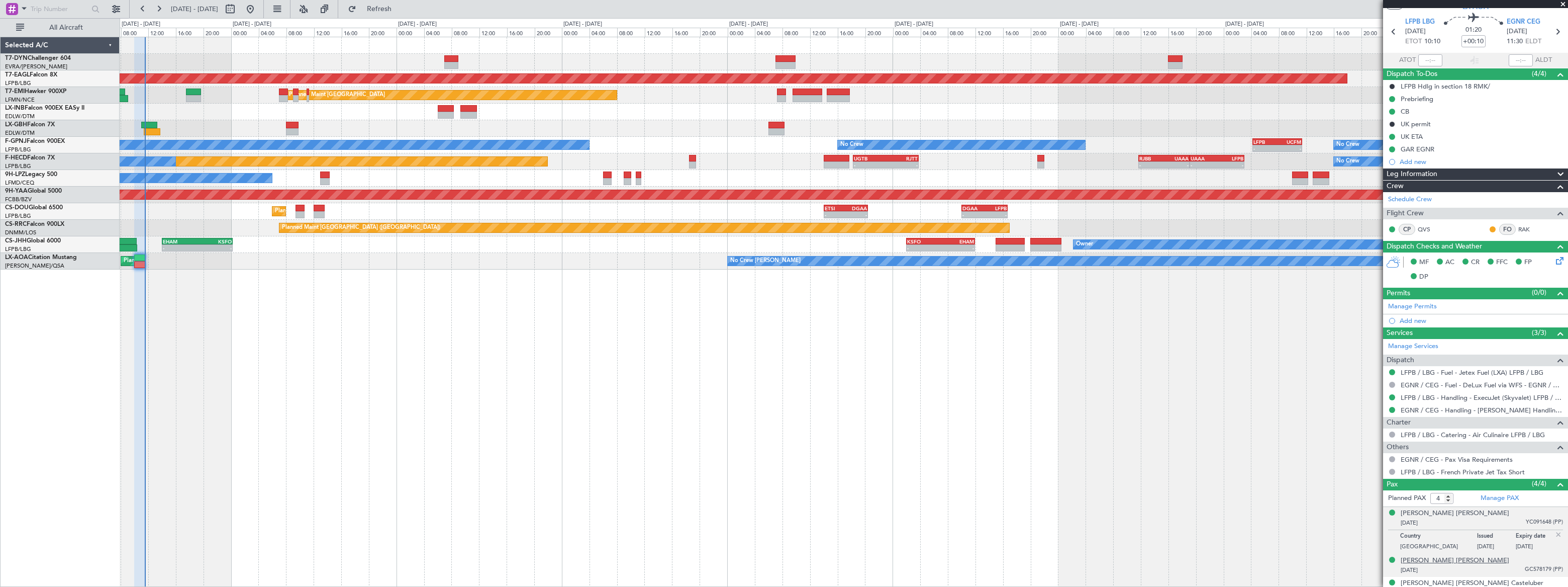
scroll to position [64, 0]
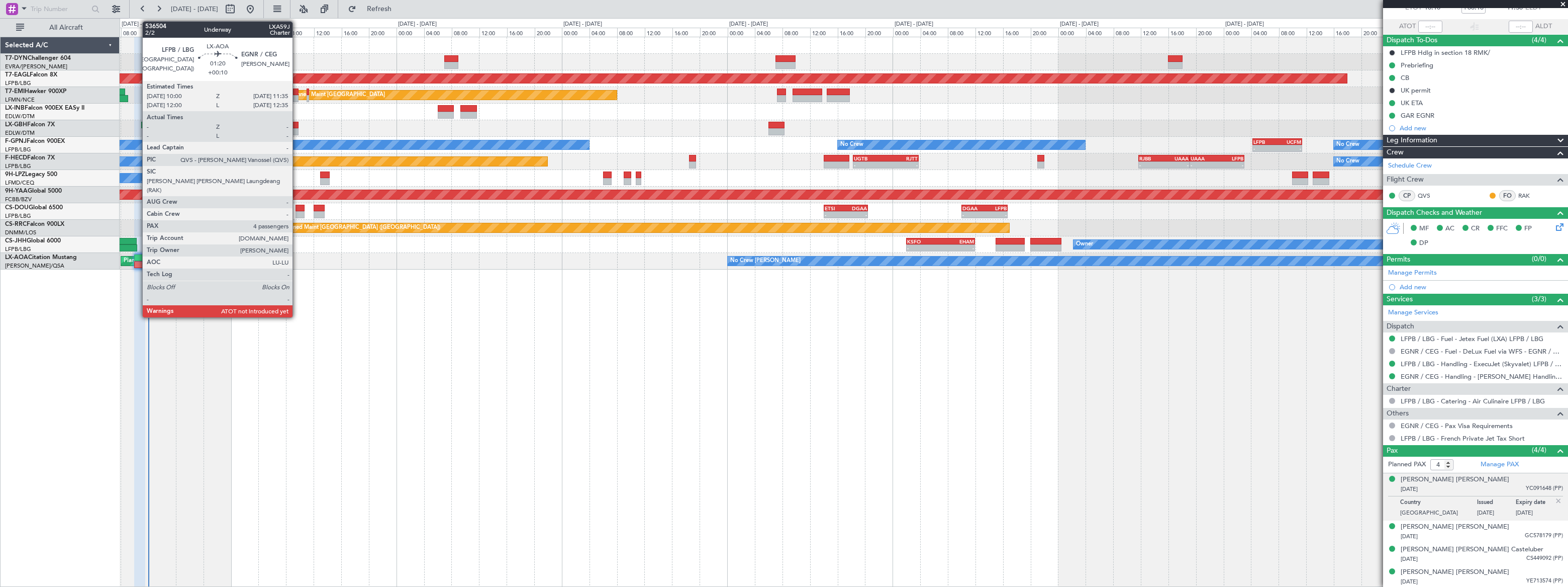
click at [137, 261] on div at bounding box center [139, 265] width 11 height 7
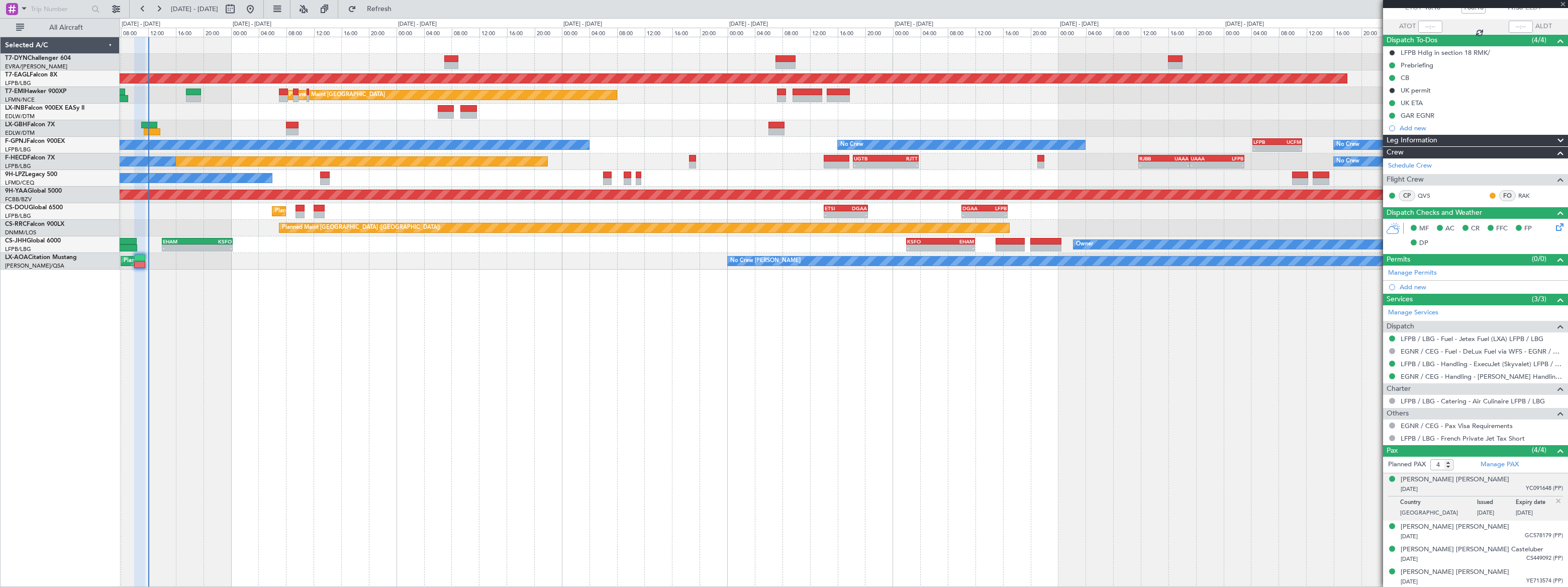
scroll to position [0, 0]
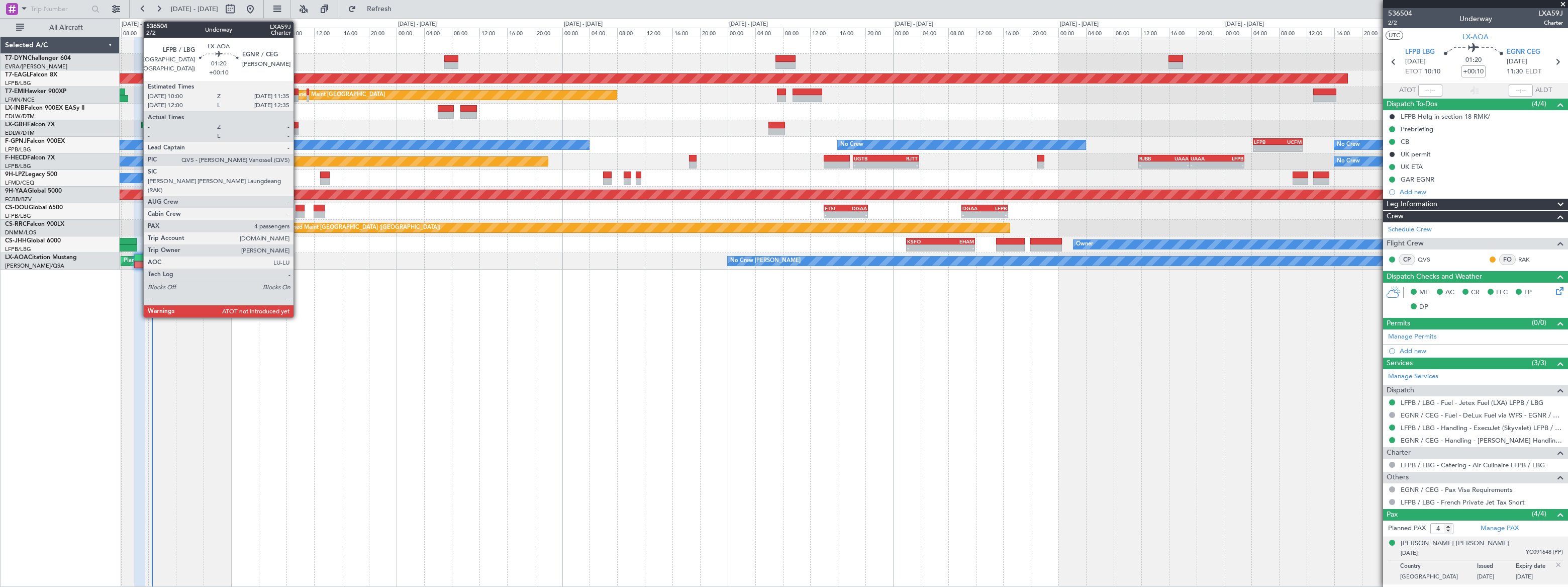
click at [138, 258] on div at bounding box center [139, 258] width 11 height 7
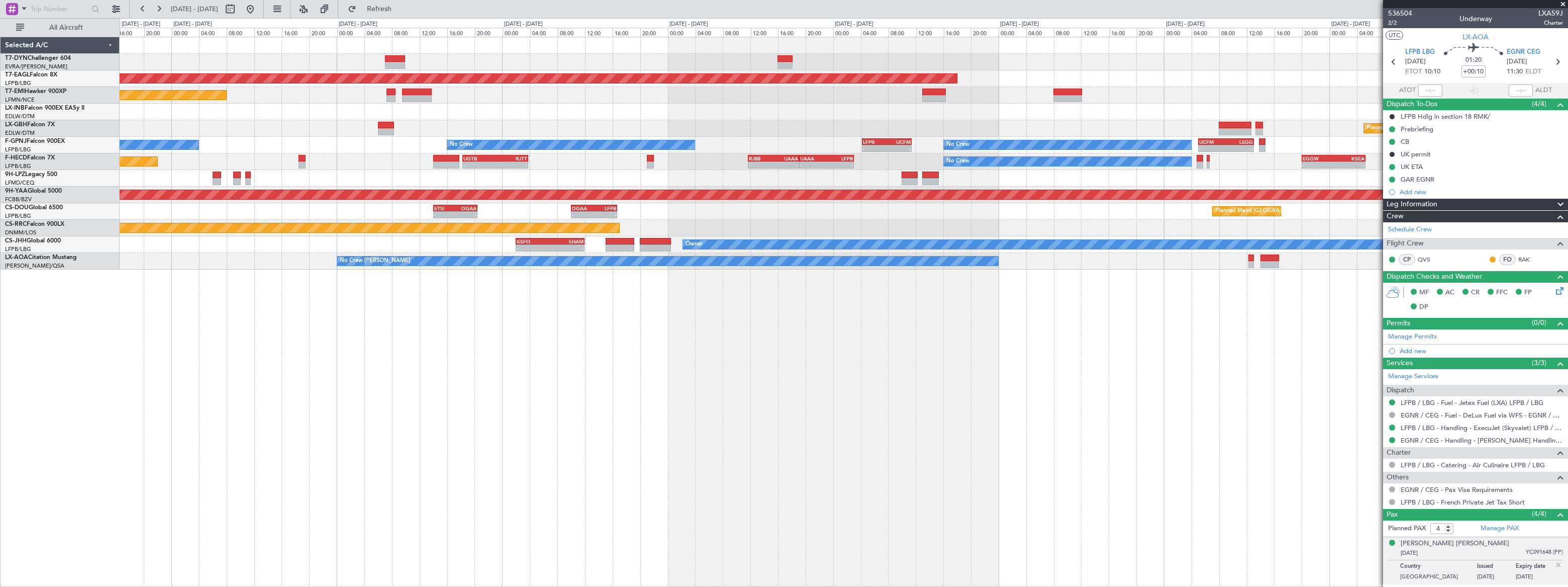
click at [770, 107] on div "Grounded New York (Teterboro) Planned Maint Zurich Planned Maint Nurnberg No Cr…" at bounding box center [844, 153] width 1447 height 232
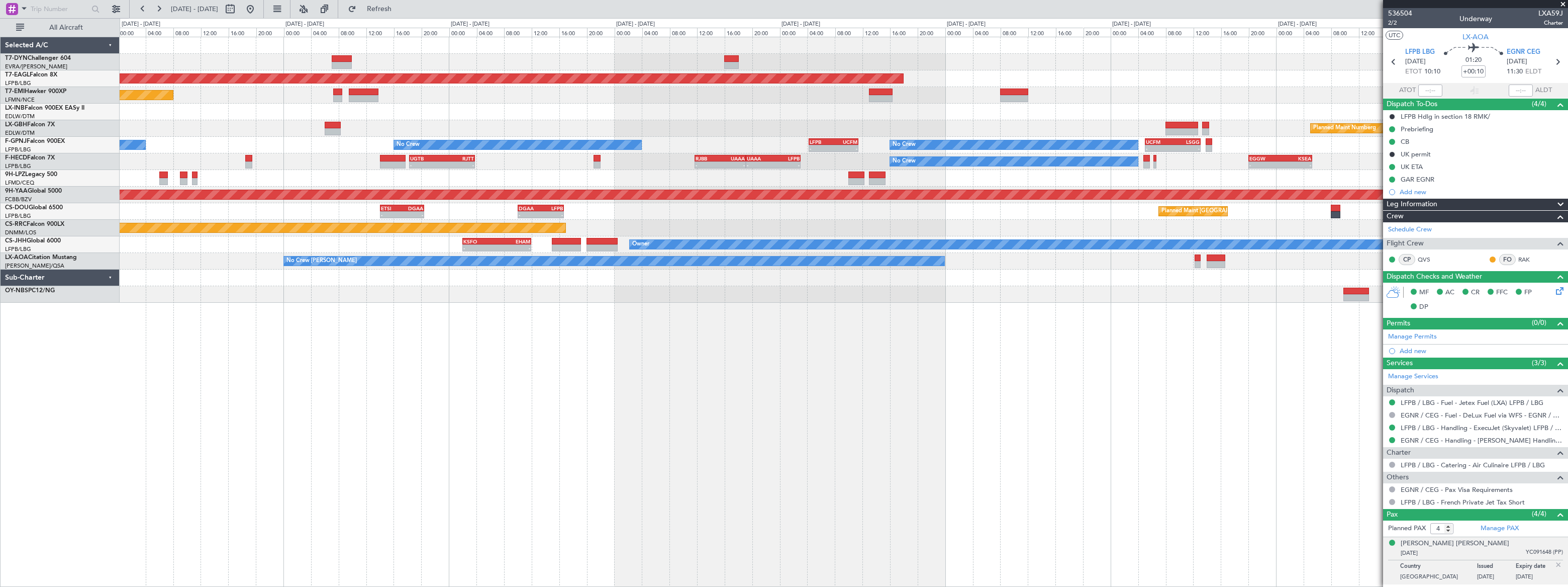
click at [970, 115] on div at bounding box center [844, 111] width 1447 height 16
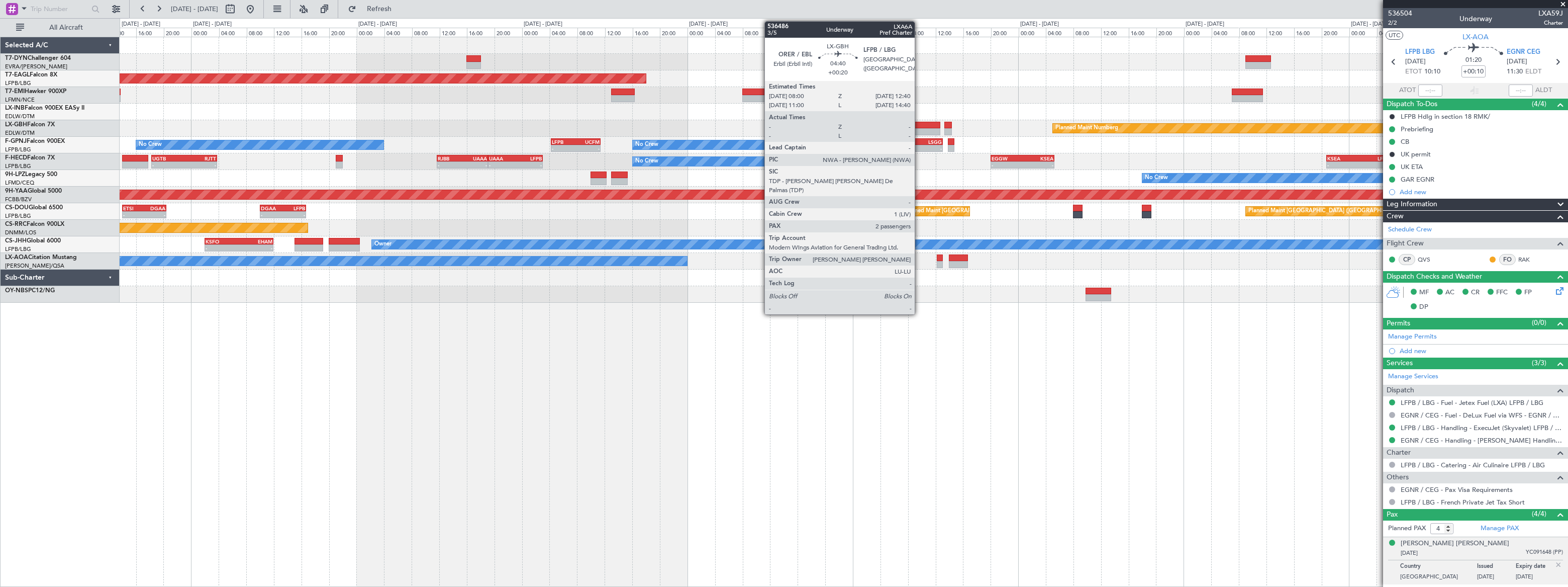
click at [919, 124] on div at bounding box center [924, 125] width 33 height 7
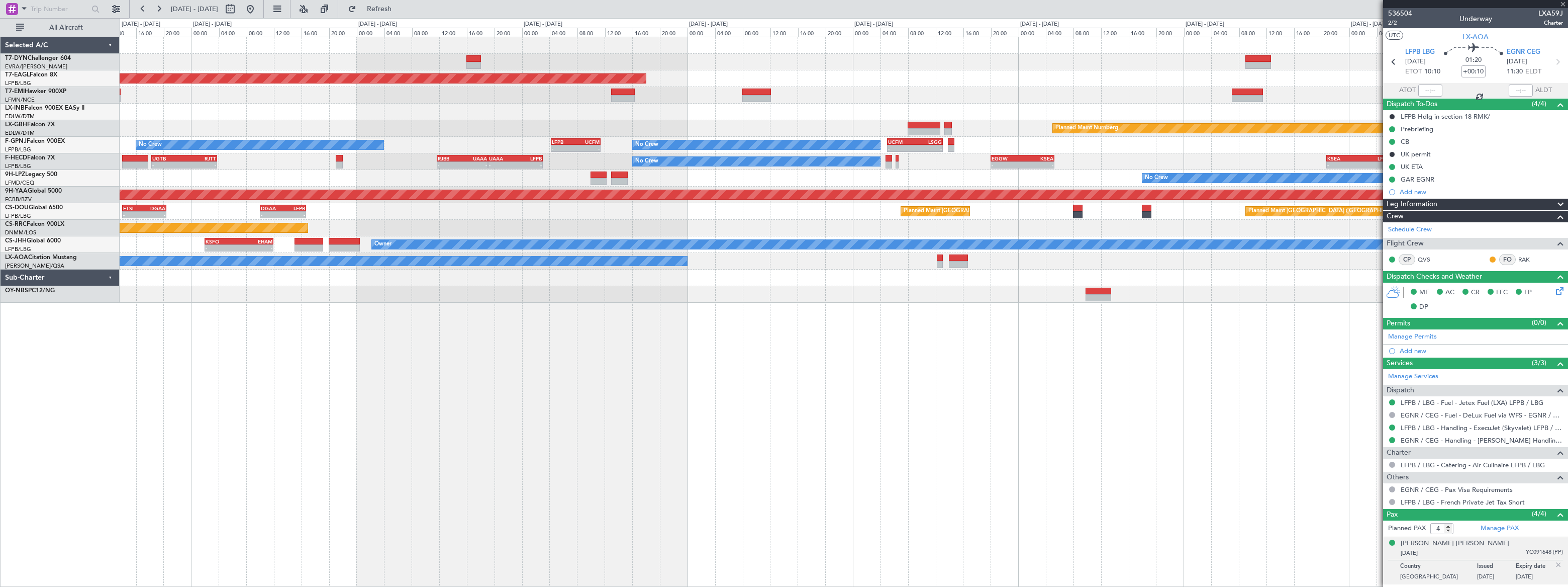
click at [919, 124] on div at bounding box center [924, 125] width 33 height 7
type input "+00:20"
type input "2"
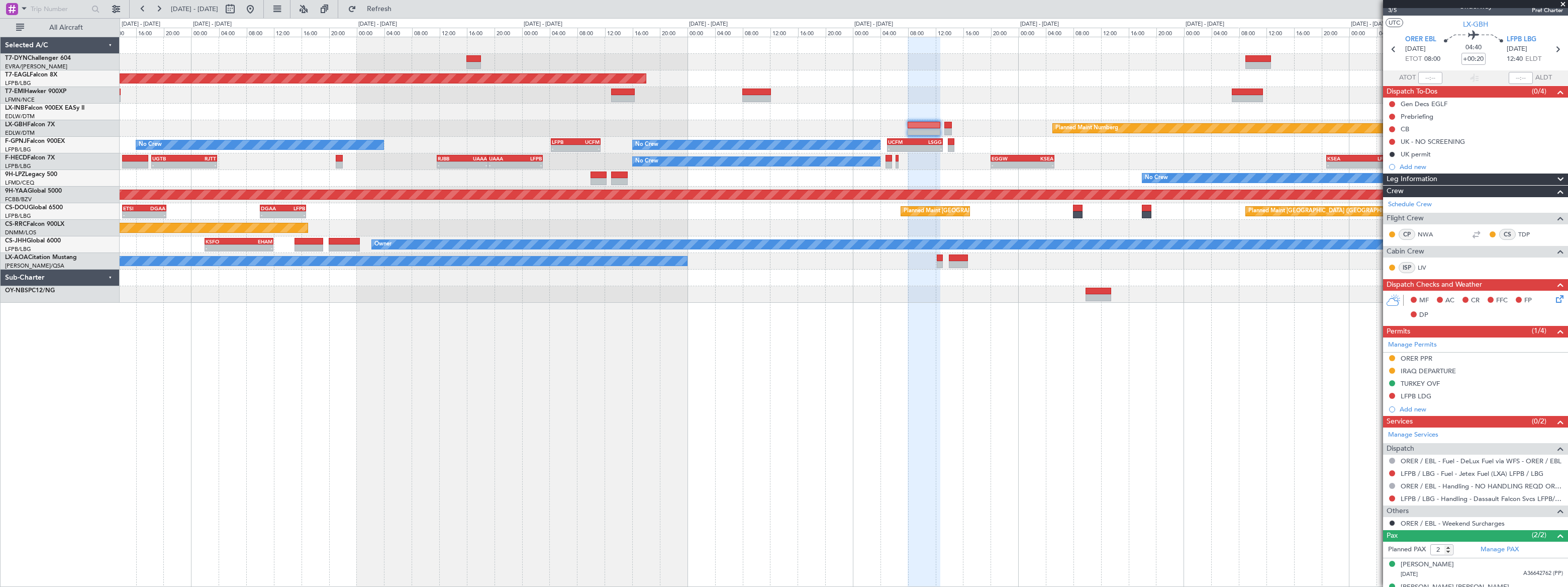
scroll to position [27, 0]
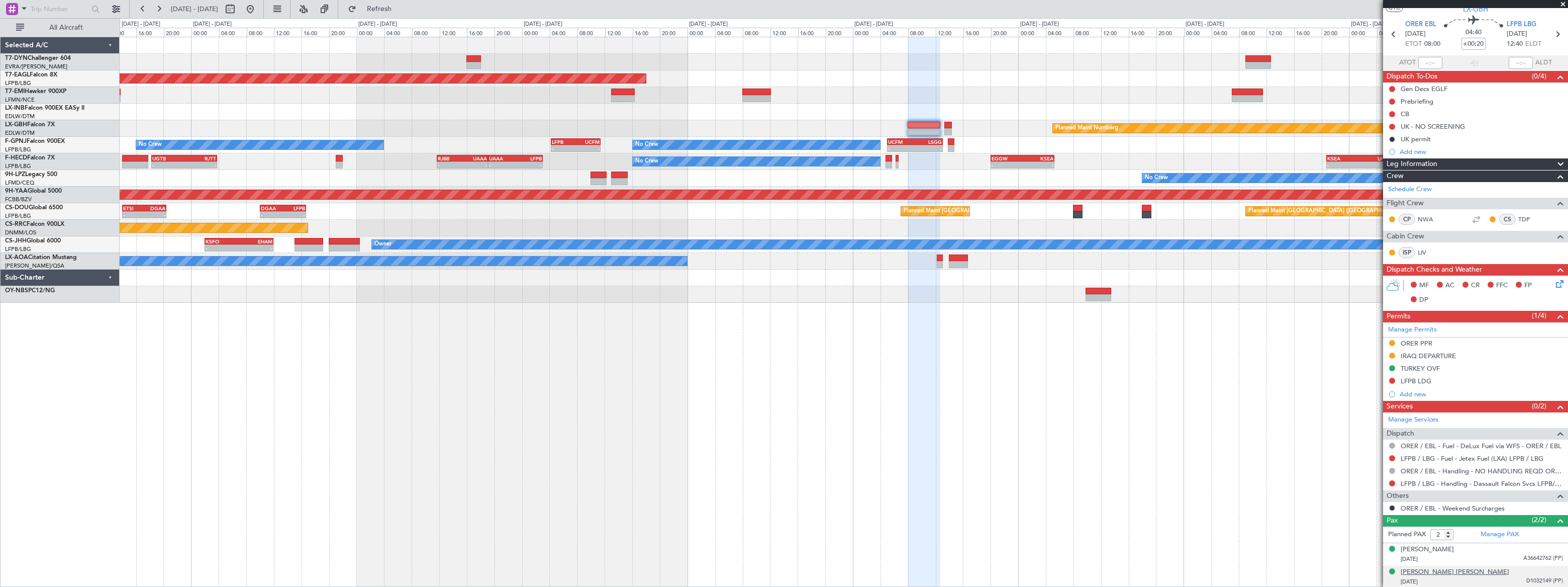
click at [1463, 569] on div "Nabila Masoud Mustafa BARZANI" at bounding box center [1455, 572] width 108 height 10
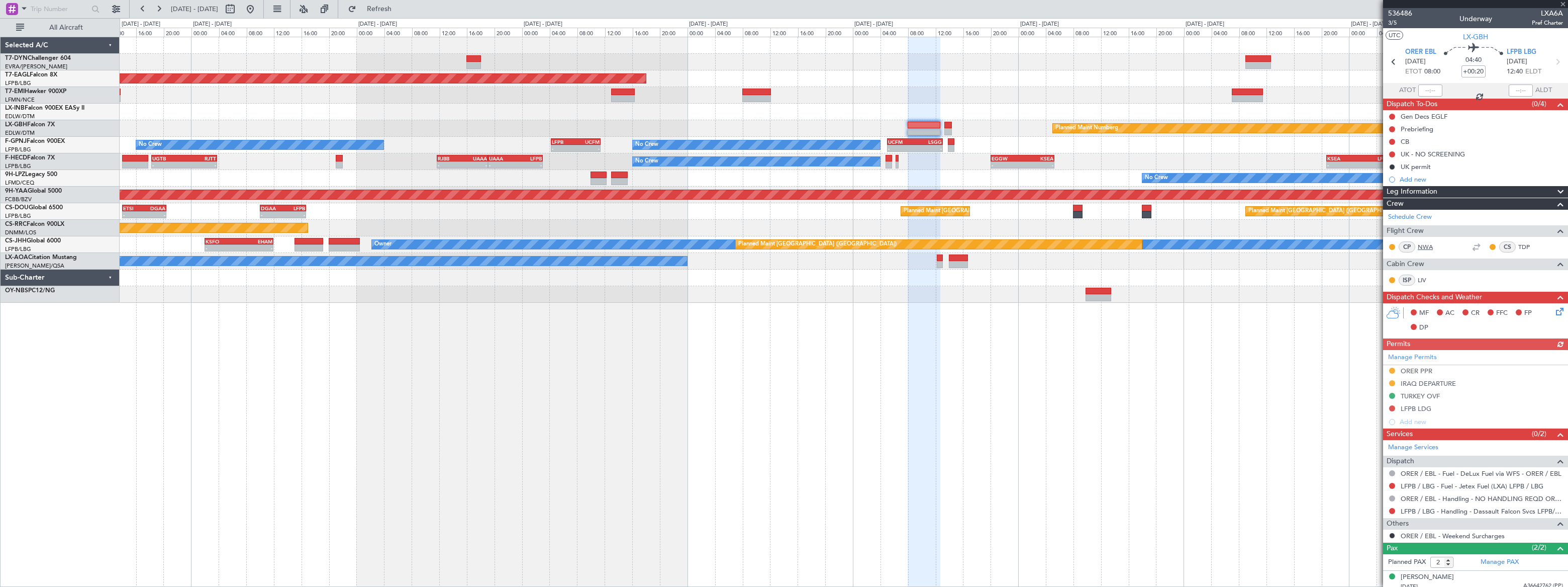
click at [1425, 244] on link "NWA" at bounding box center [1429, 247] width 23 height 9
click at [1518, 244] on link "TDP" at bounding box center [1529, 247] width 23 height 9
click at [1420, 280] on link "LIV" at bounding box center [1429, 279] width 23 height 9
click at [482, 140] on div "No Crew No Crew - - LFPB 04:15 Z UCFM 11:25 Z - - UCFM 05:00 Z LSGG 13:05 Z No …" at bounding box center [844, 145] width 1447 height 16
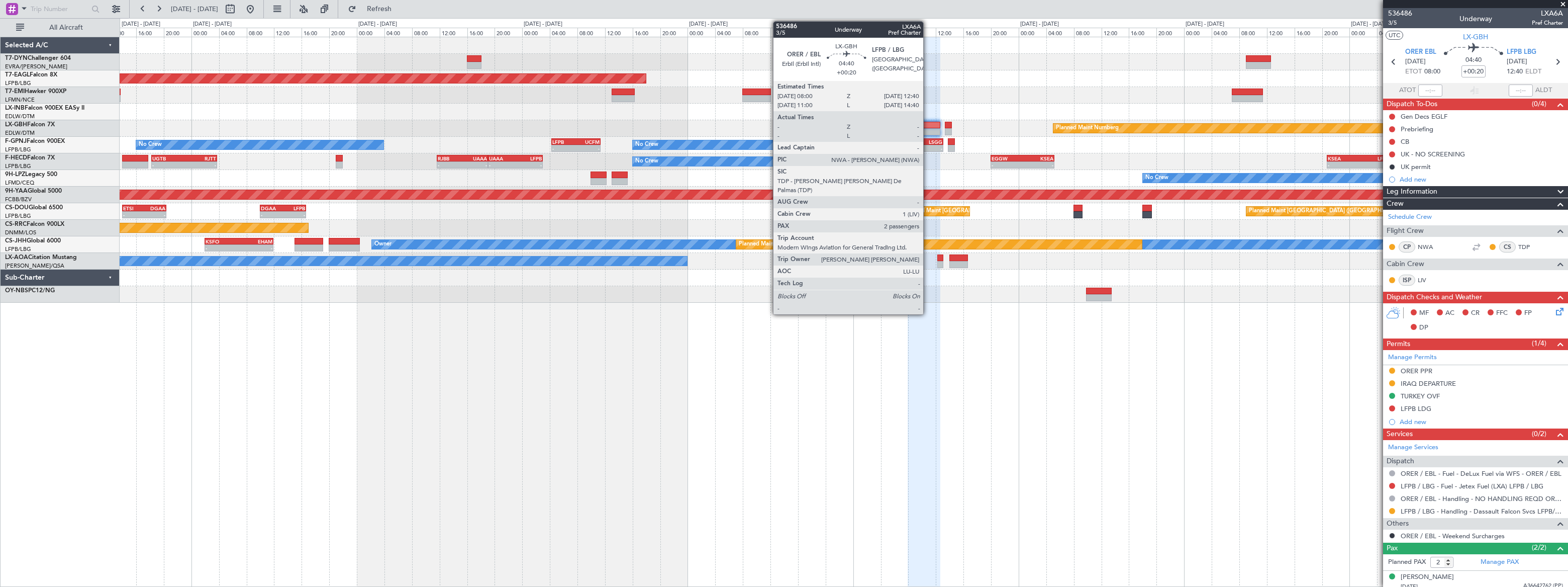
click at [928, 125] on div at bounding box center [924, 125] width 33 height 7
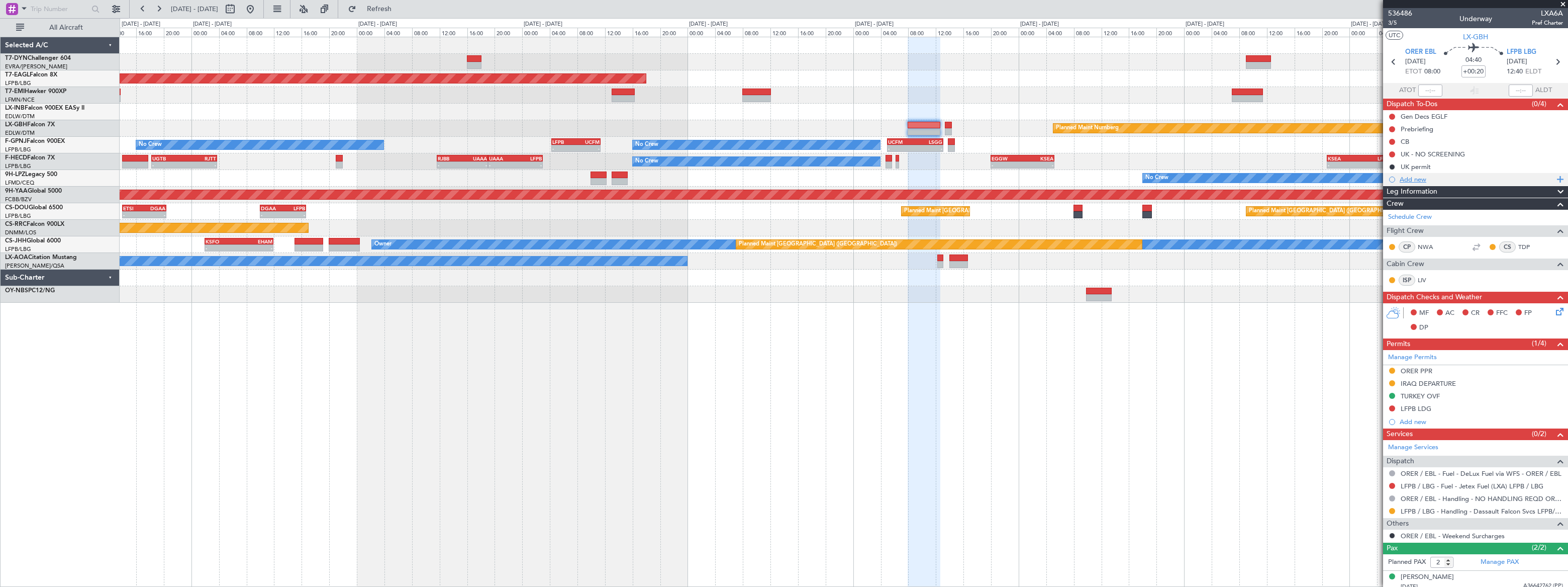
click at [1413, 180] on div "Add new" at bounding box center [1476, 179] width 154 height 9
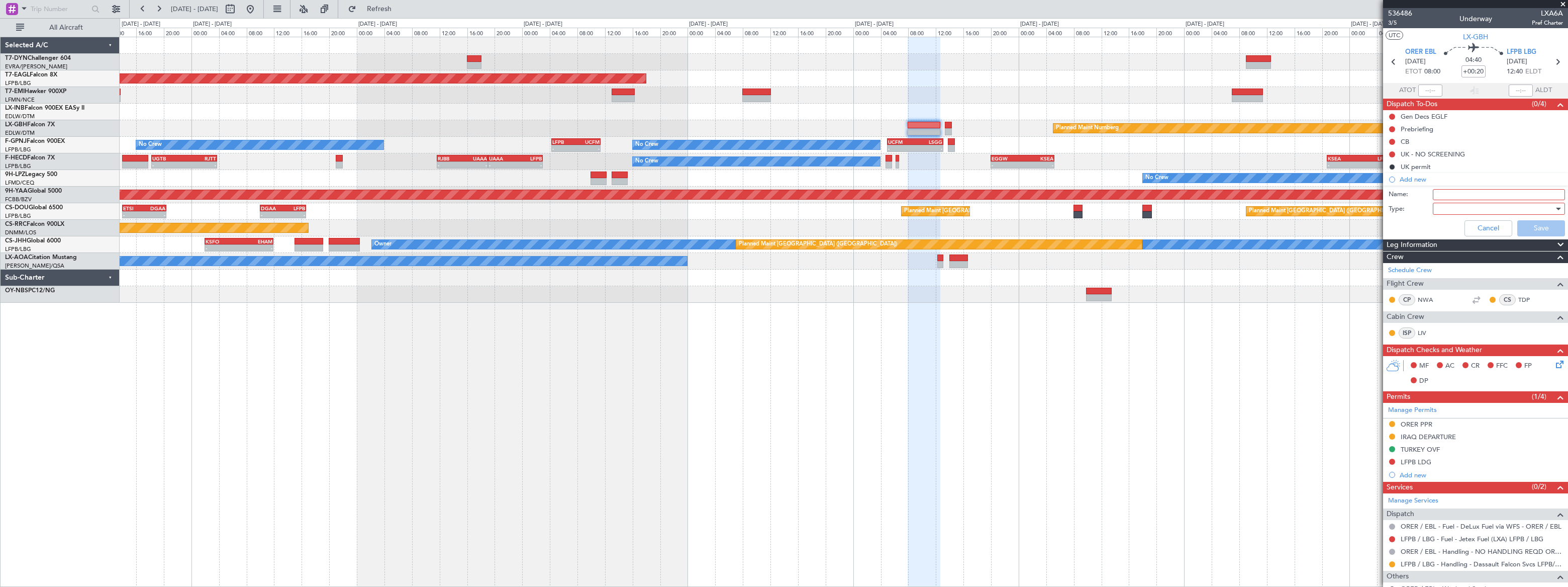
click at [1433, 193] on input "Name:" at bounding box center [1499, 194] width 132 height 11
type input "Diplomatic Form"
click at [1438, 208] on div at bounding box center [1496, 208] width 117 height 15
click at [1441, 229] on span "Generic" at bounding box center [1494, 228] width 118 height 15
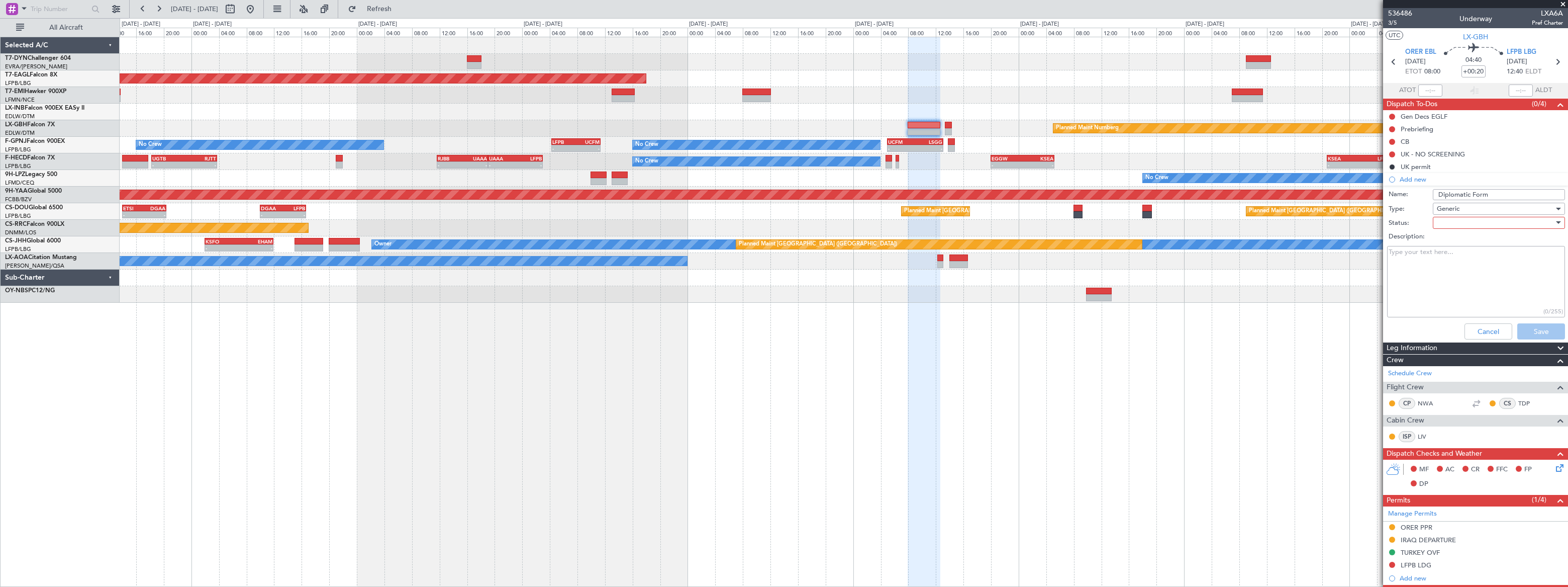
click at [1437, 223] on div at bounding box center [1496, 222] width 117 height 15
click at [1444, 273] on span "Completed" at bounding box center [1494, 273] width 118 height 15
click at [1526, 330] on button "Save" at bounding box center [1541, 331] width 47 height 16
